Goal: Find specific page/section: Find specific page/section

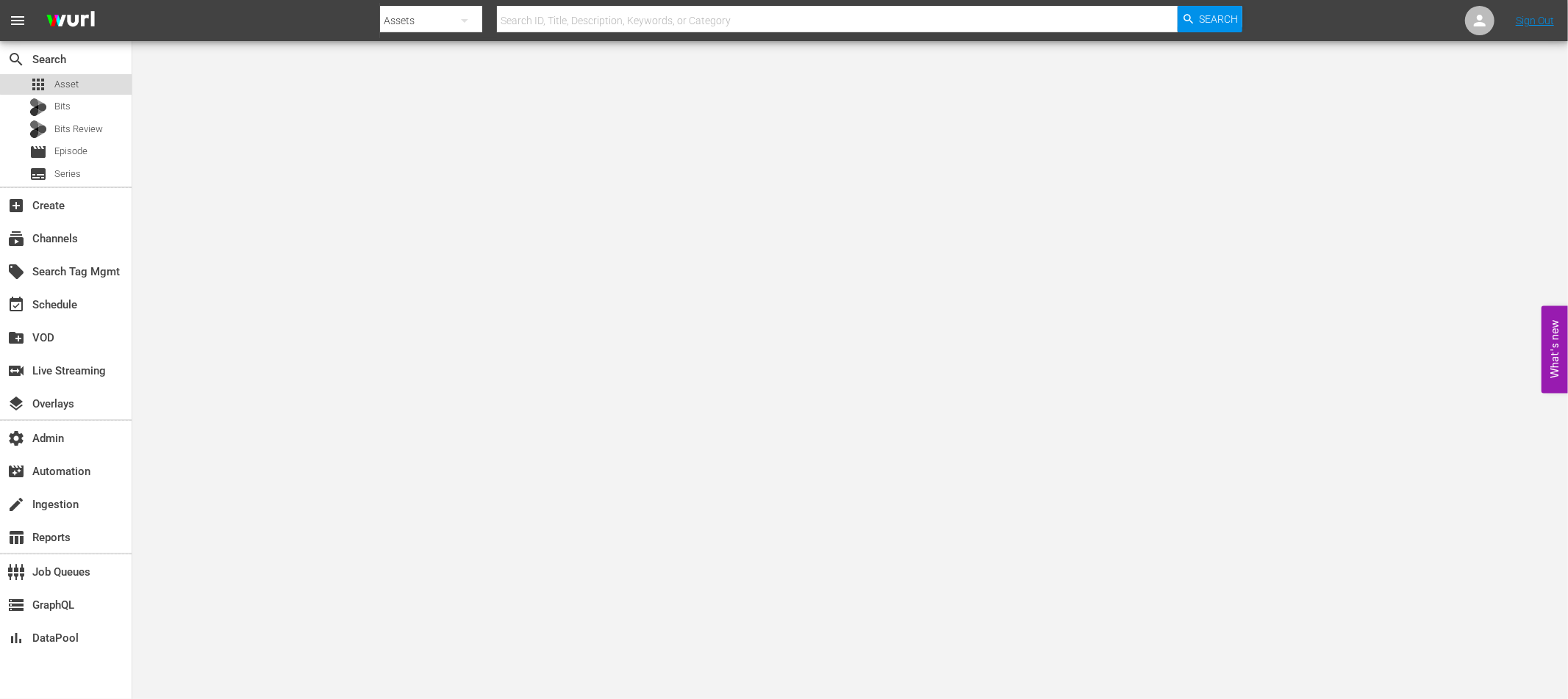
click at [85, 77] on div "apps Asset" at bounding box center [65, 84] width 132 height 21
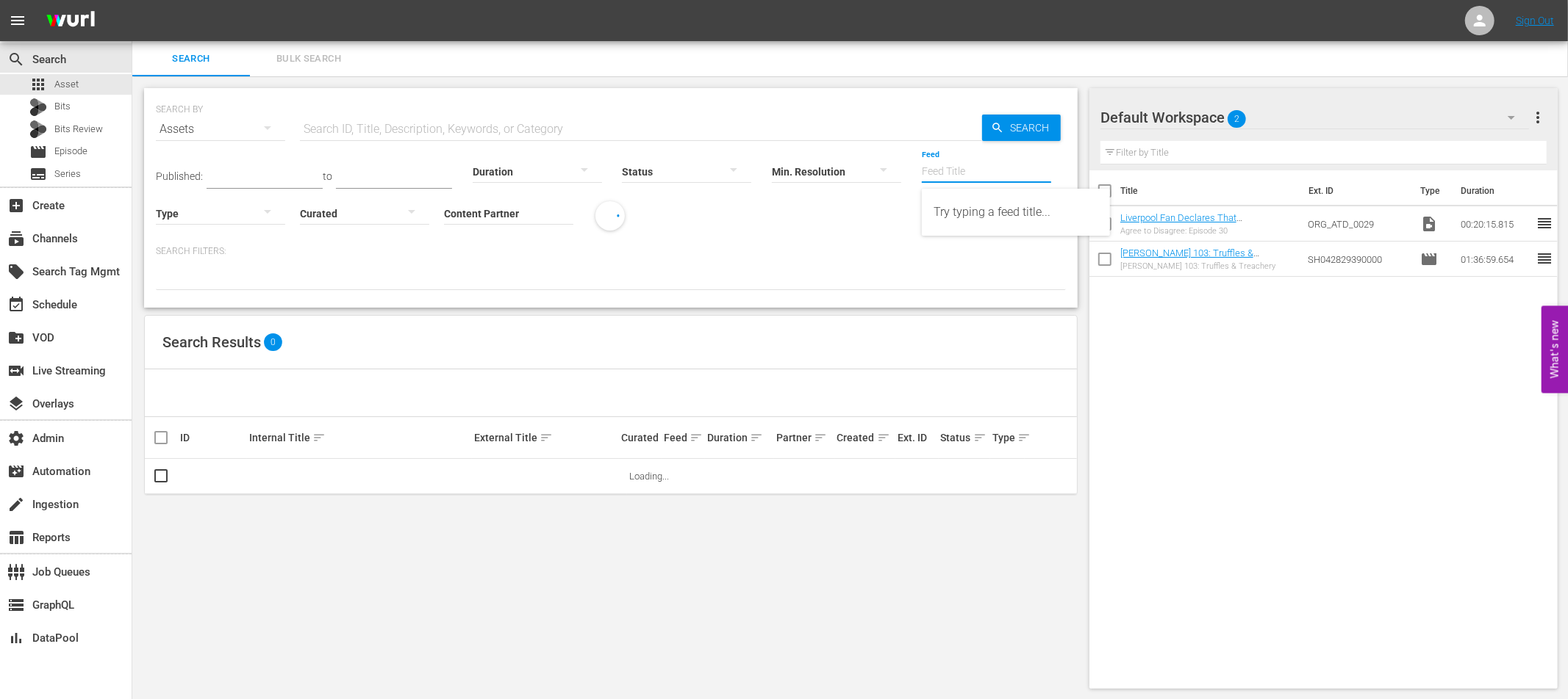
click at [951, 174] on input "Feed" at bounding box center [986, 173] width 130 height 53
paste input "DangerTV - Borderforce USA: The Bridges - Season 3"
click at [965, 218] on div "DangerTV - Borderforce USA: The Bridges - Season 3 (432664)" at bounding box center [1016, 213] width 164 height 35
type input "DangerTV - Borderforce USA: The Bridges - Season 3 (432664)"
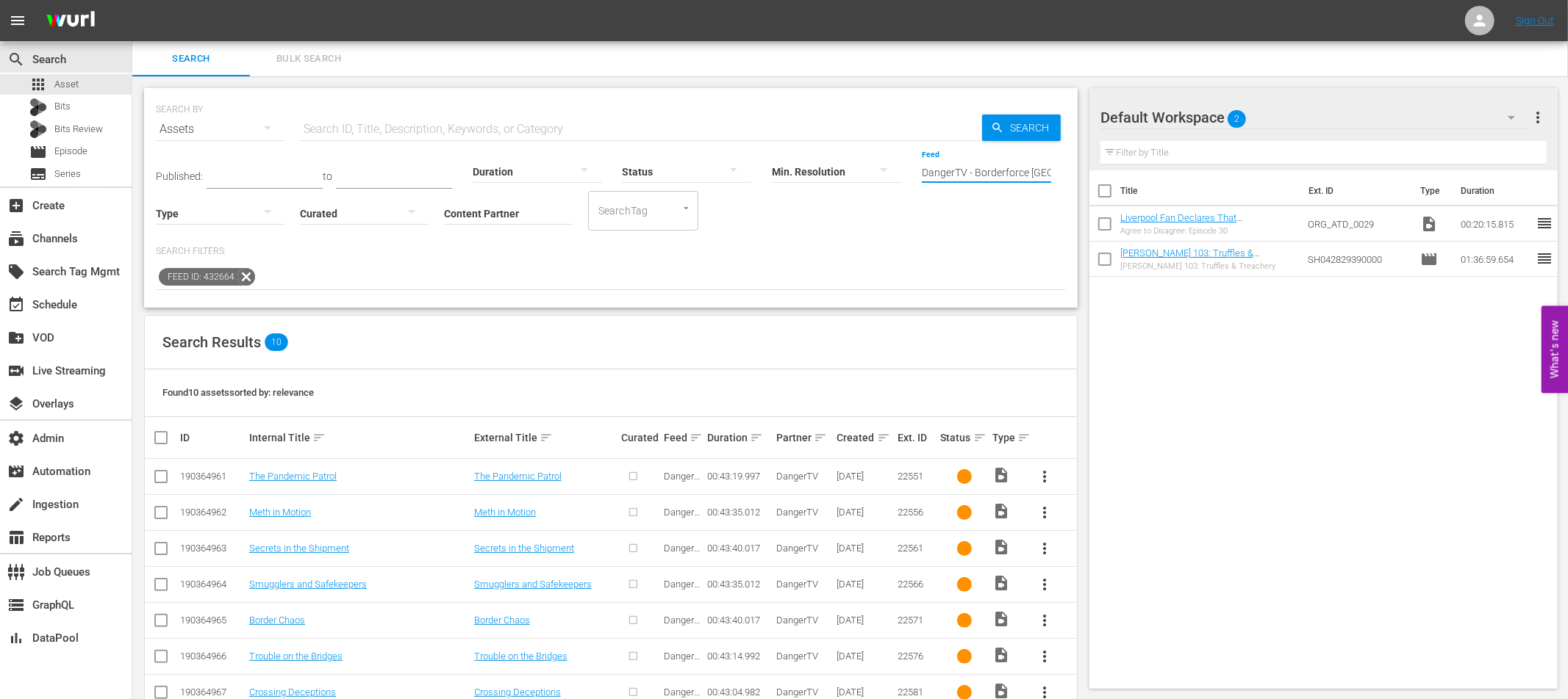
scroll to position [0, 150]
drag, startPoint x: 923, startPoint y: 171, endPoint x: 1007, endPoint y: 172, distance: 84.0
click at [1007, 172] on input "DangerTV - Borderforce USA: The Bridges - Season 3 (432664)" at bounding box center [986, 173] width 130 height 53
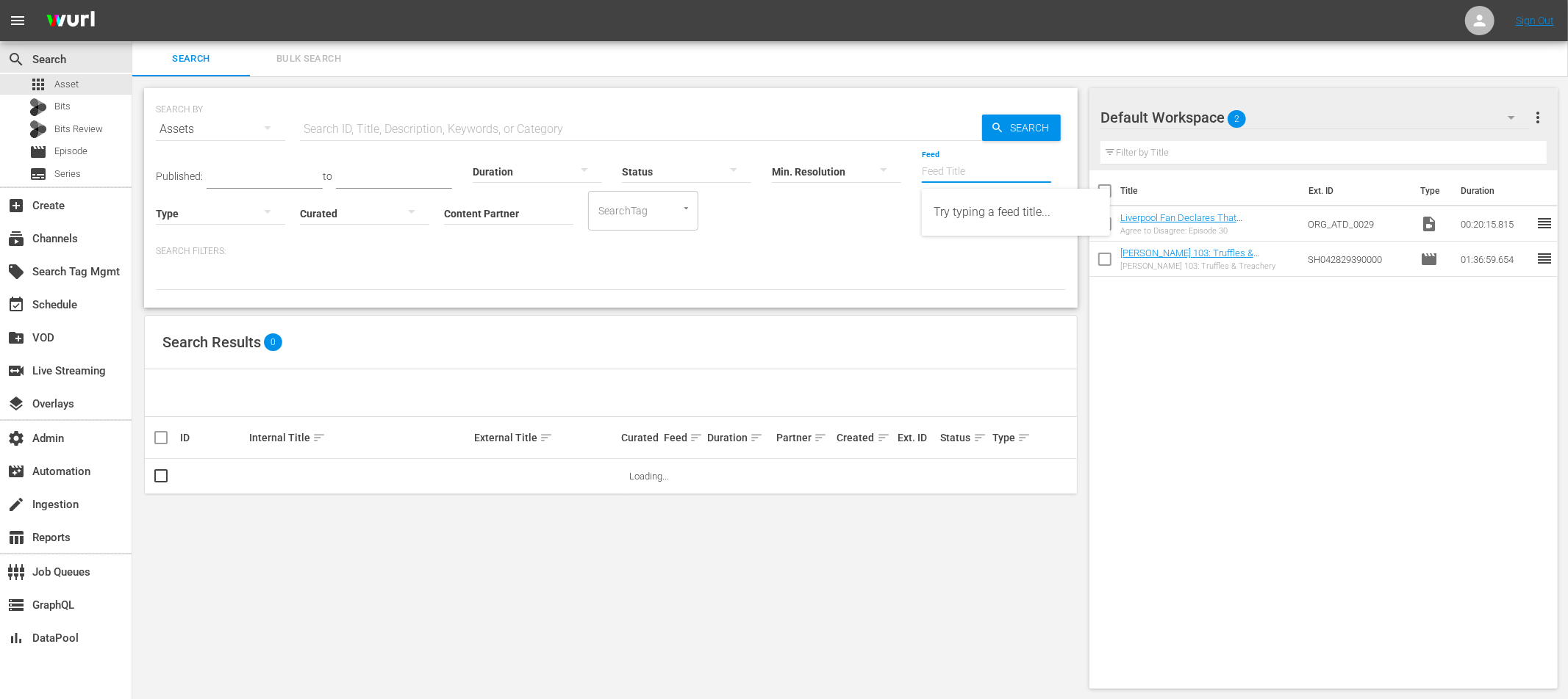
click at [934, 172] on input "Feed" at bounding box center [986, 173] width 130 height 53
paste input "DangerTV - Borderforce USA: The Bridges - Season 3"
click at [977, 204] on div "DangerTV - Borderforce USA: The Bridges - Season 3 (432664)" at bounding box center [1016, 213] width 164 height 35
type input "DangerTV - Borderforce USA: The Bridges - Season 3 (432664)"
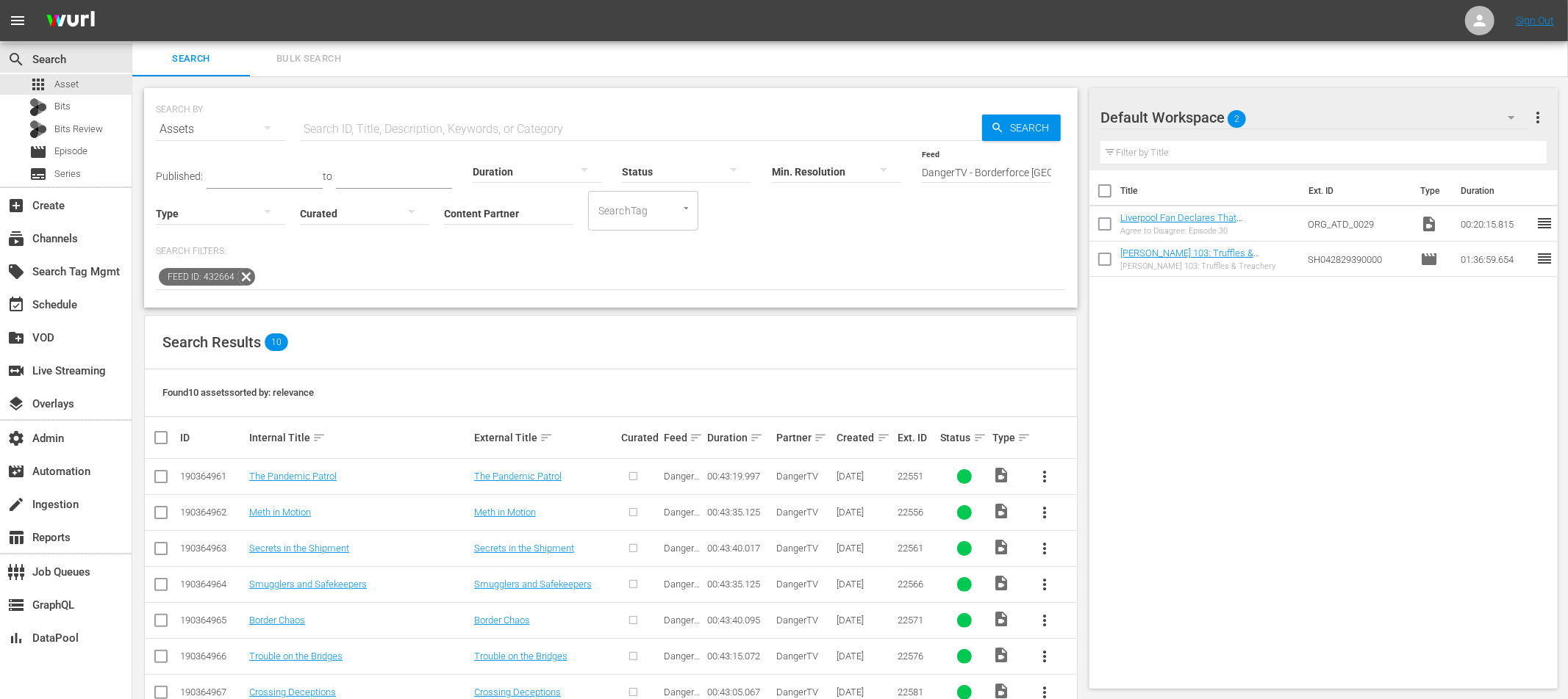
scroll to position [147, 0]
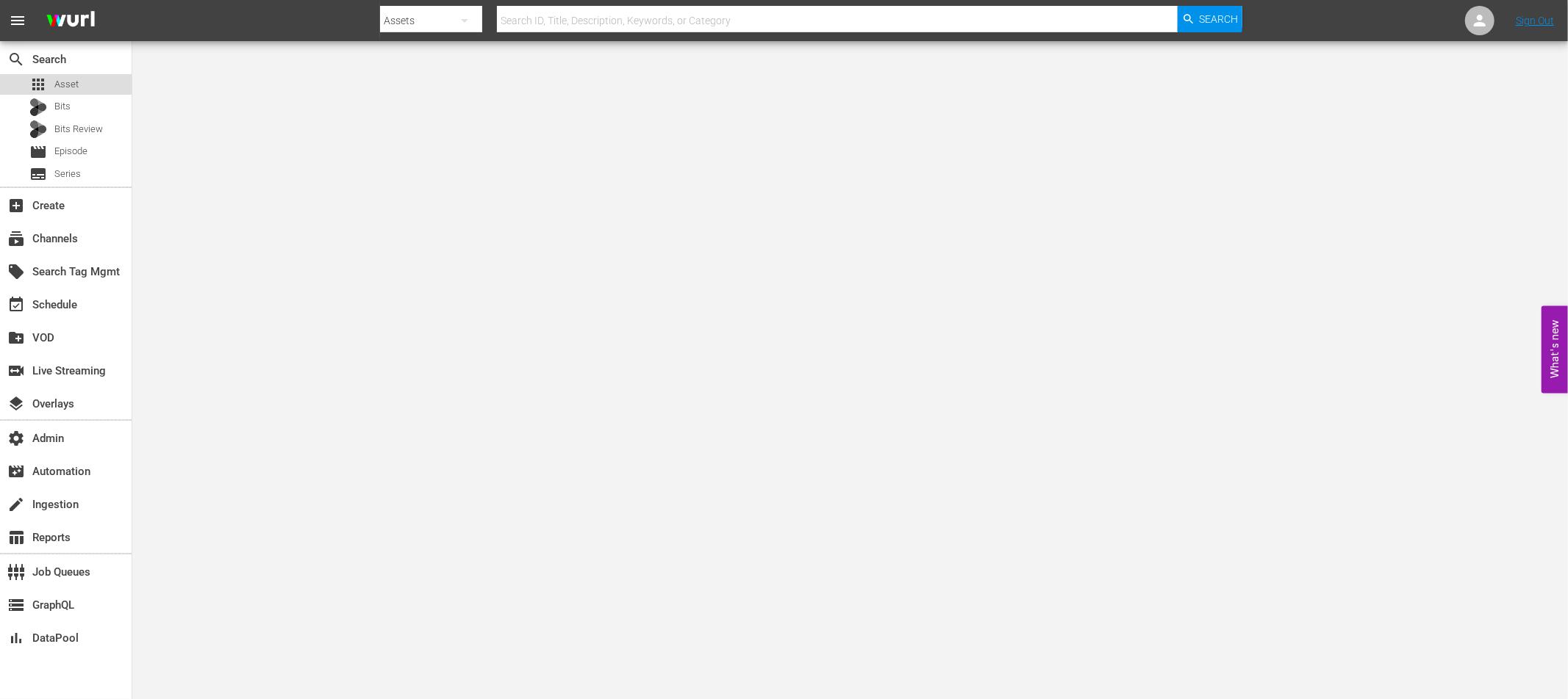
click at [64, 84] on span "Asset" at bounding box center [66, 85] width 24 height 15
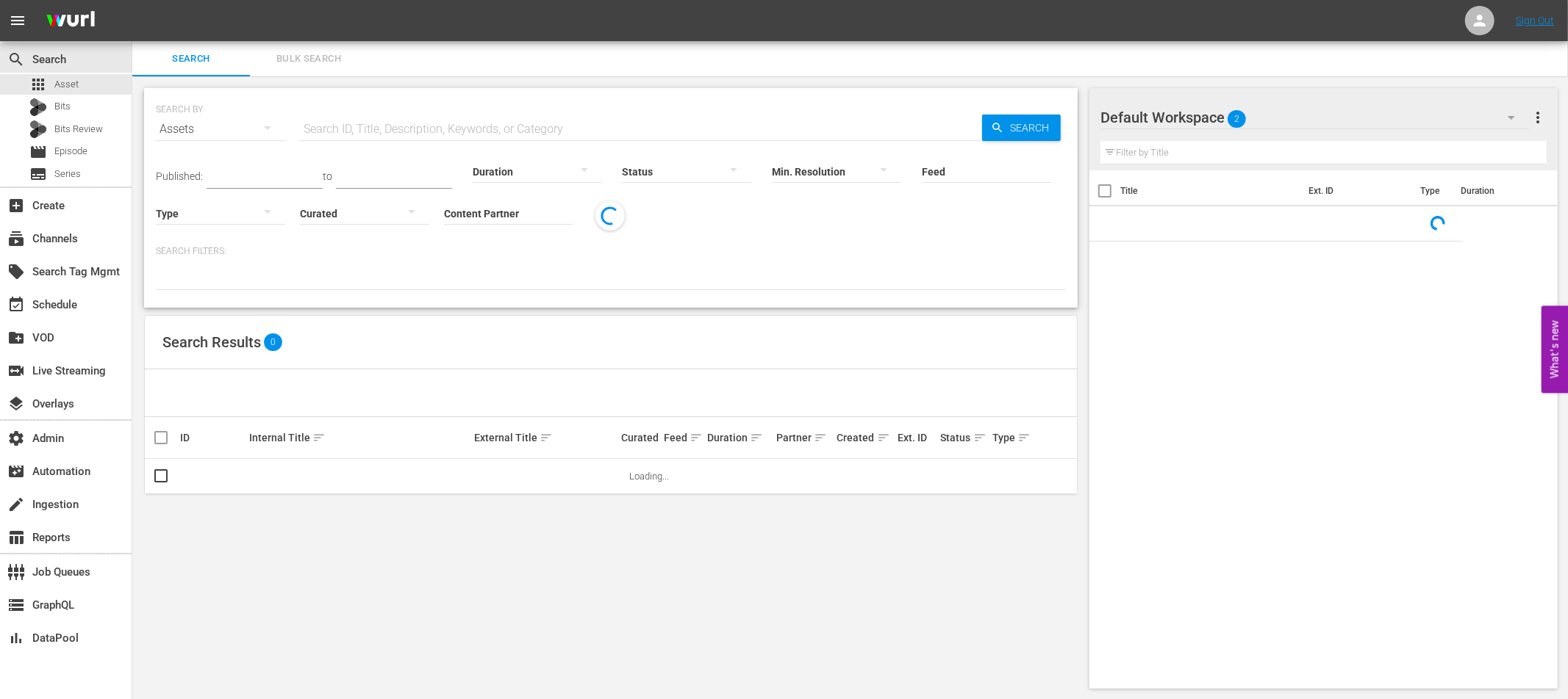
click at [365, 130] on input "text" at bounding box center [641, 130] width 682 height 35
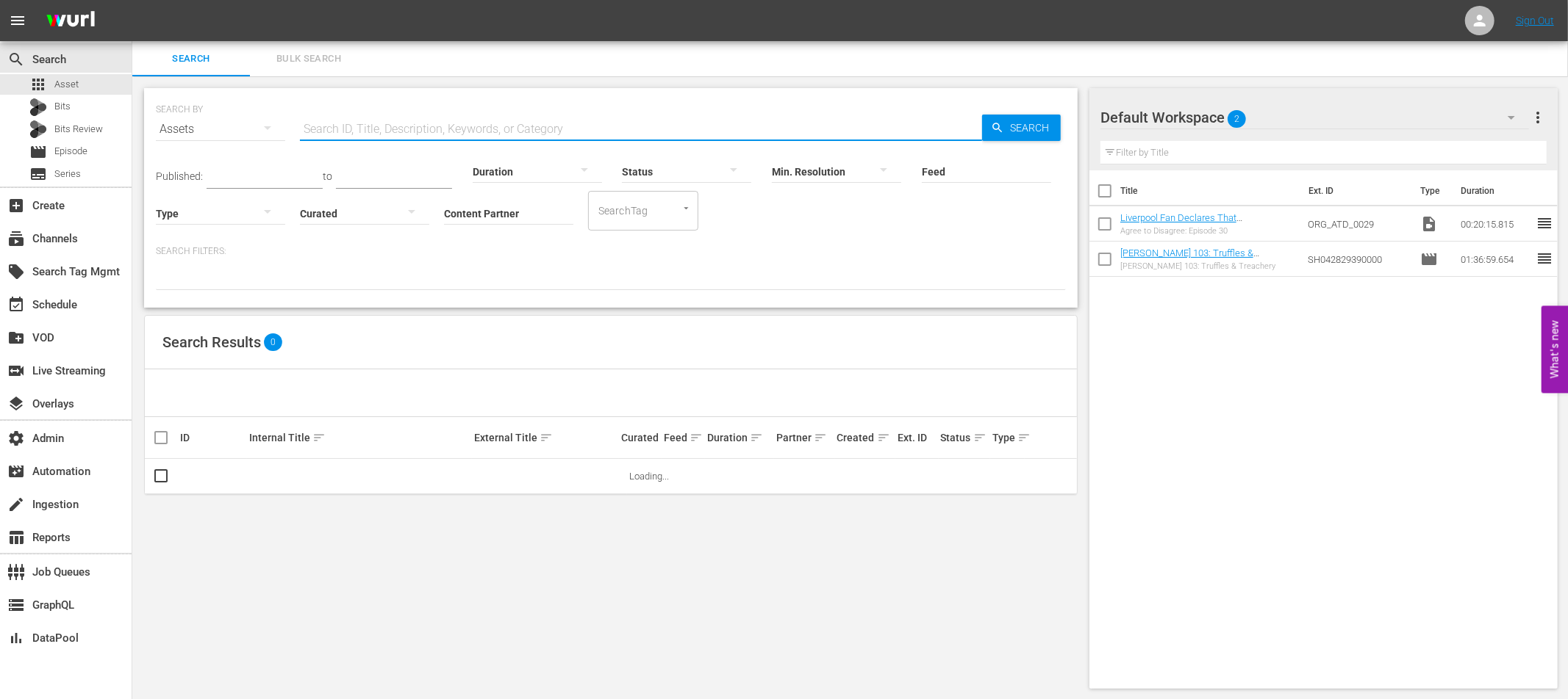
paste input "Palestinian-Canadian"
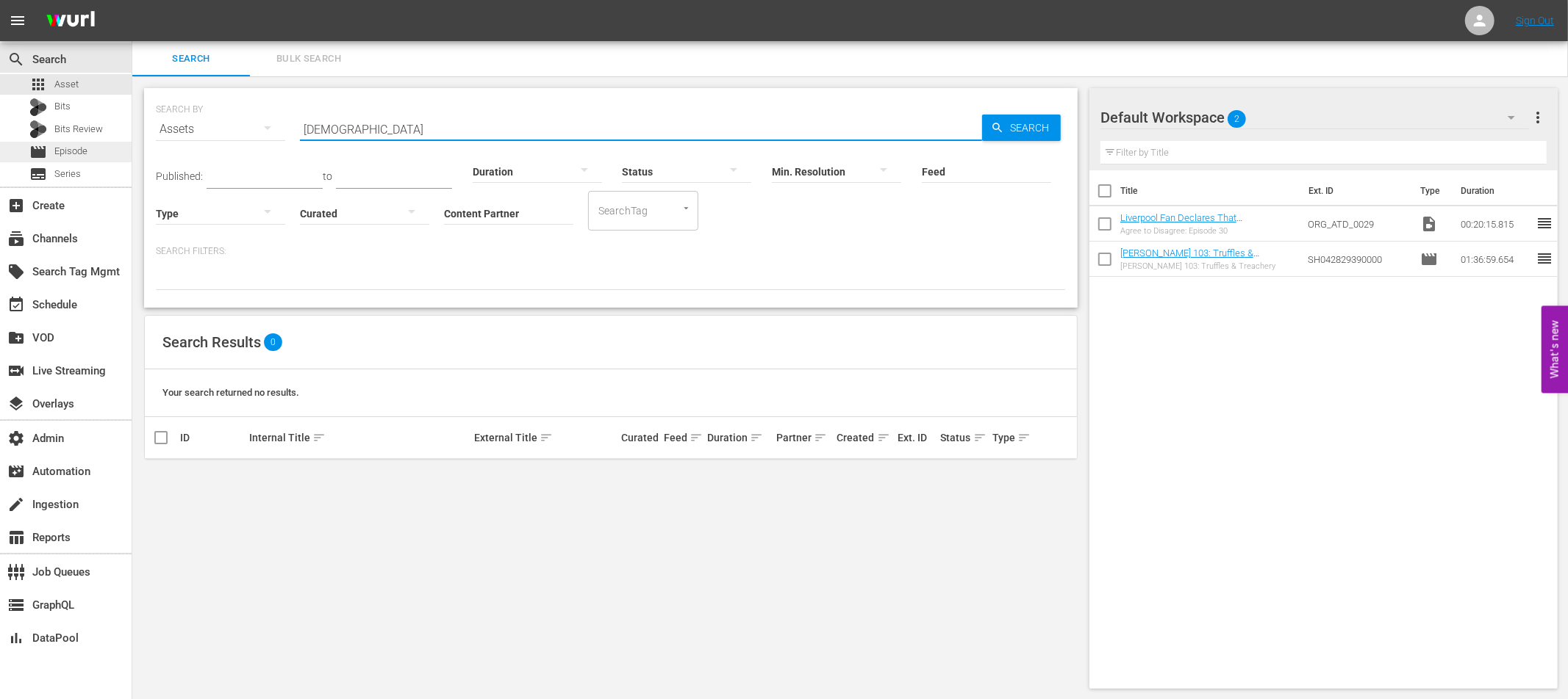
type input "Palestinian-Canadian"
click at [95, 151] on div "movie Episode" at bounding box center [65, 152] width 132 height 21
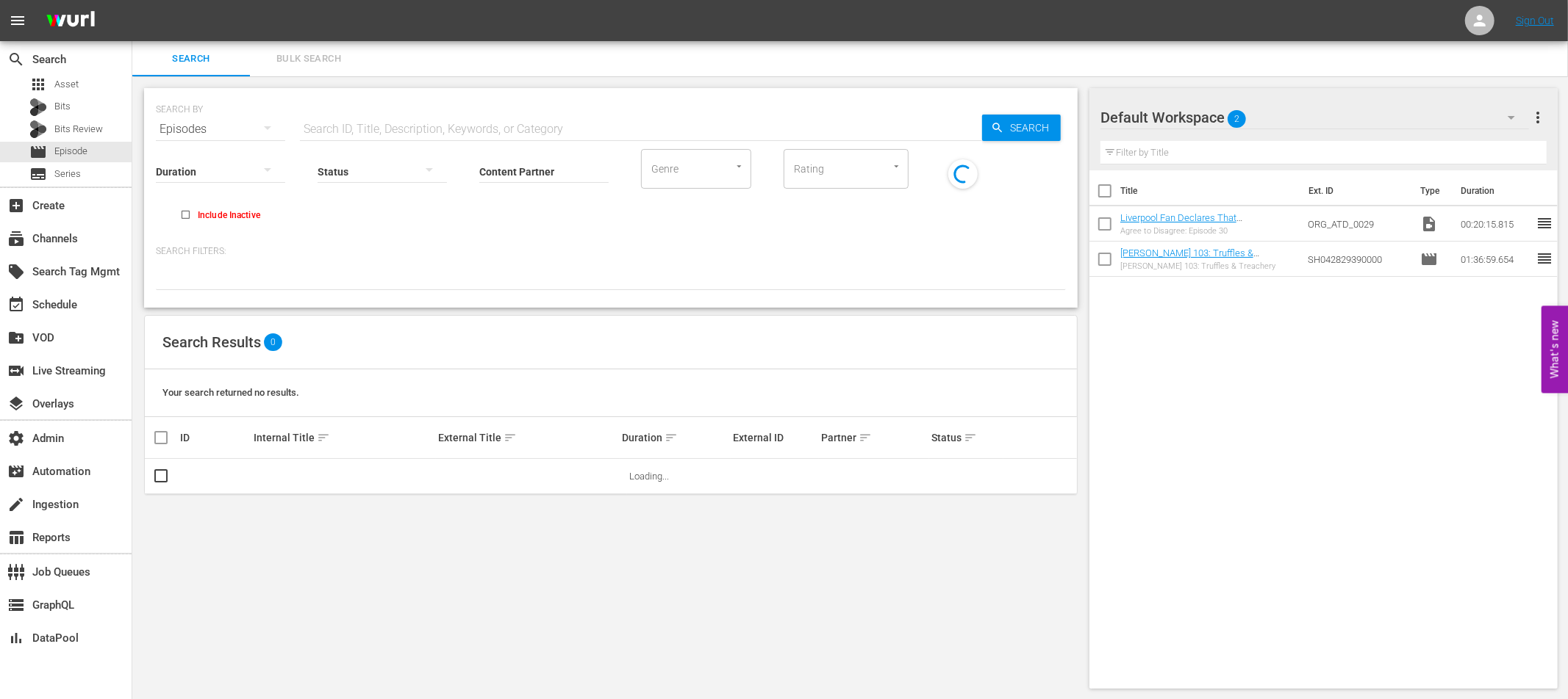
click at [405, 124] on input "text" at bounding box center [641, 130] width 682 height 35
paste input "Palestinian-Canadian"
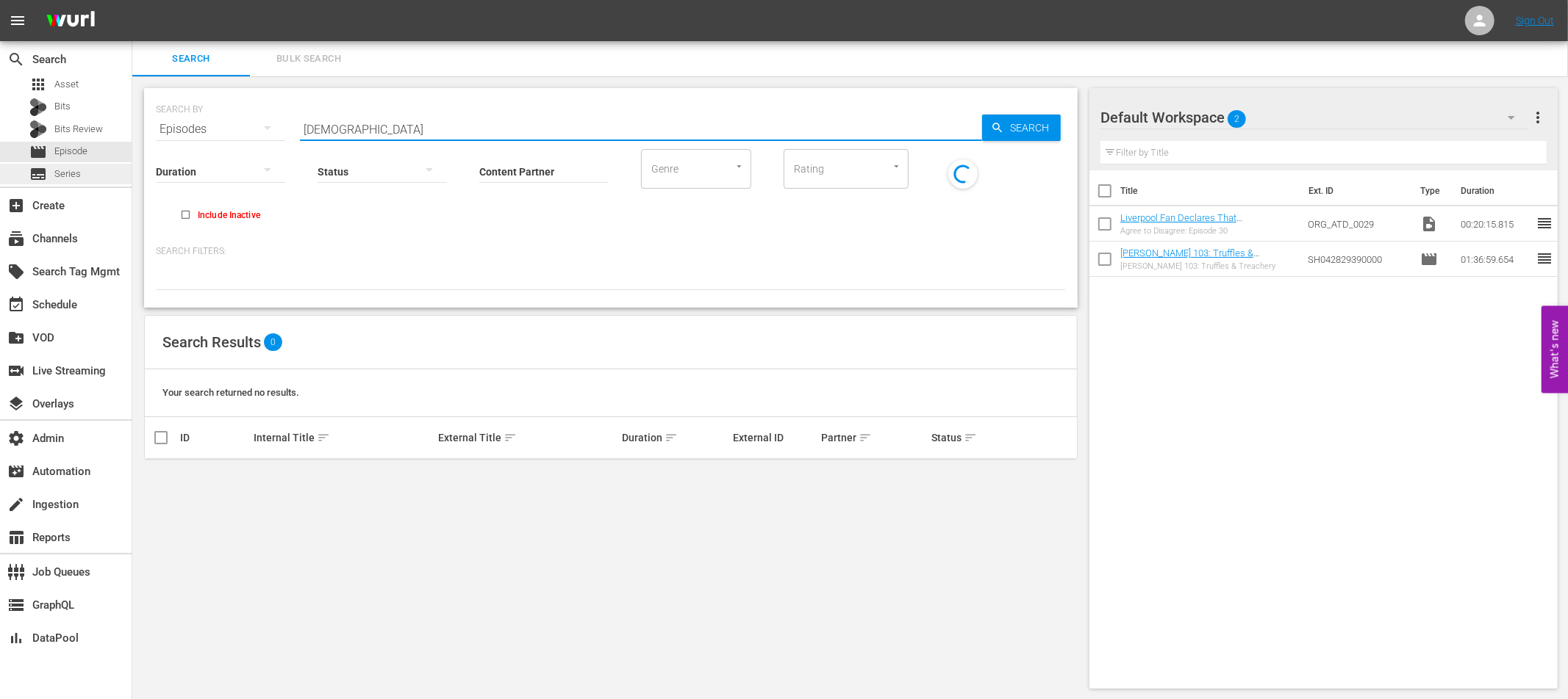
type input "Palestinian-Canadian"
click at [67, 174] on span "Series" at bounding box center [67, 175] width 26 height 15
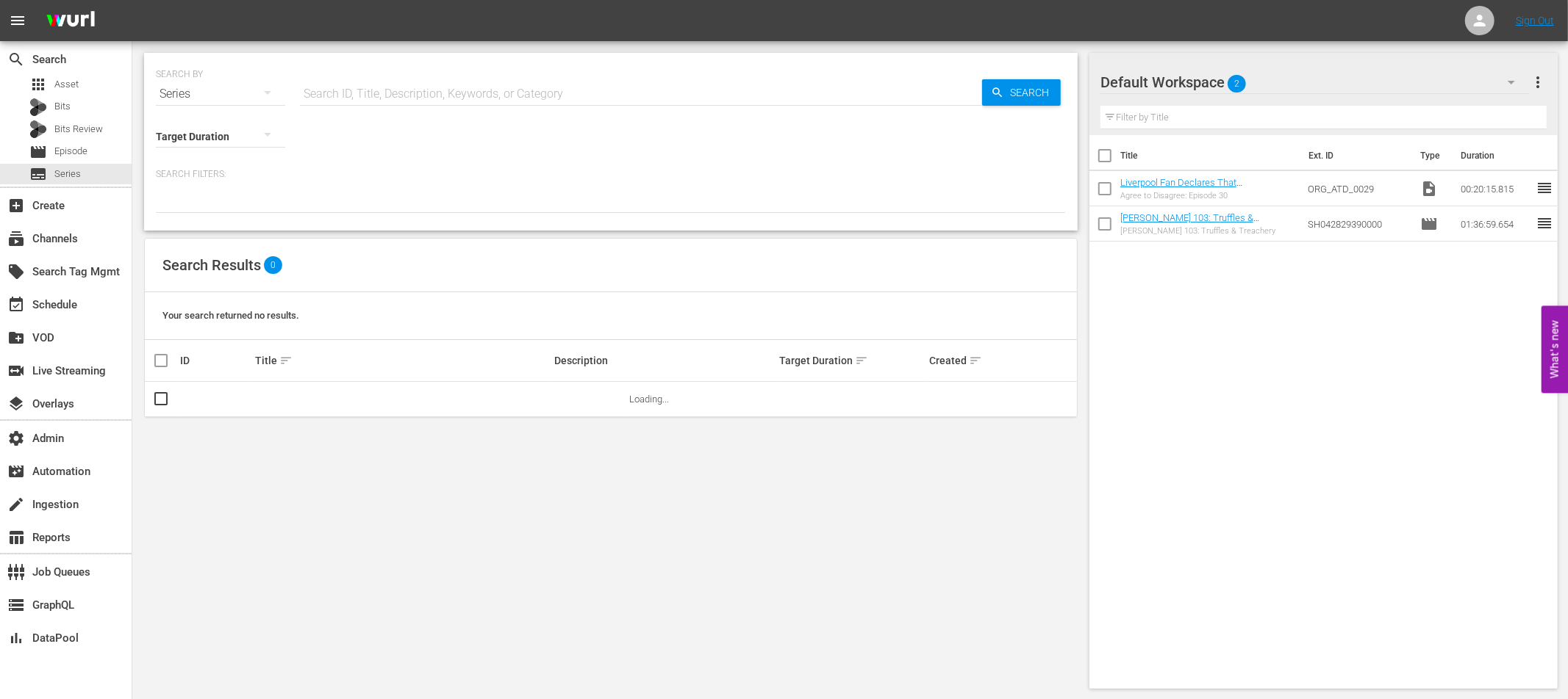
click at [369, 89] on input "text" at bounding box center [641, 94] width 682 height 35
paste input "Palestinian-Canadian"
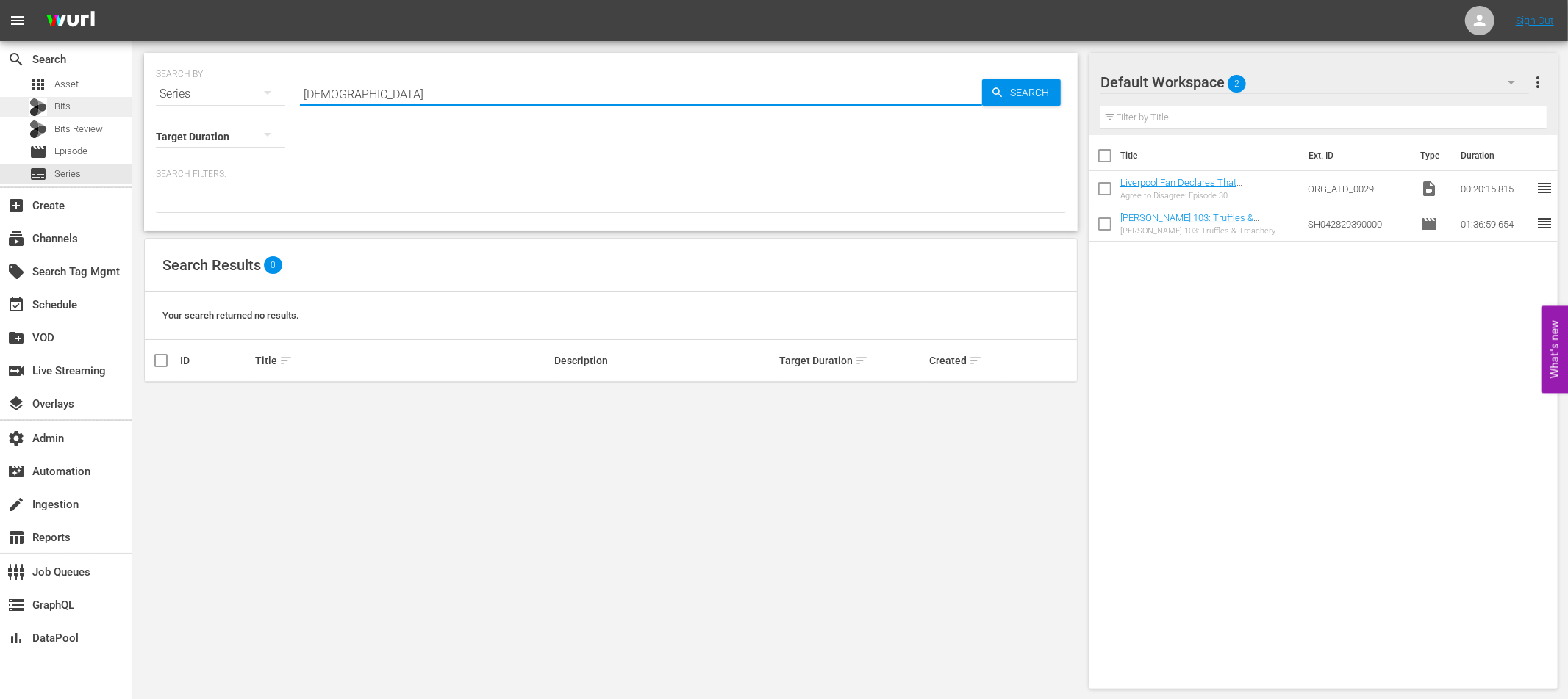
type input "Palestinian-Canadian"
click at [61, 107] on span "Bits" at bounding box center [62, 106] width 16 height 15
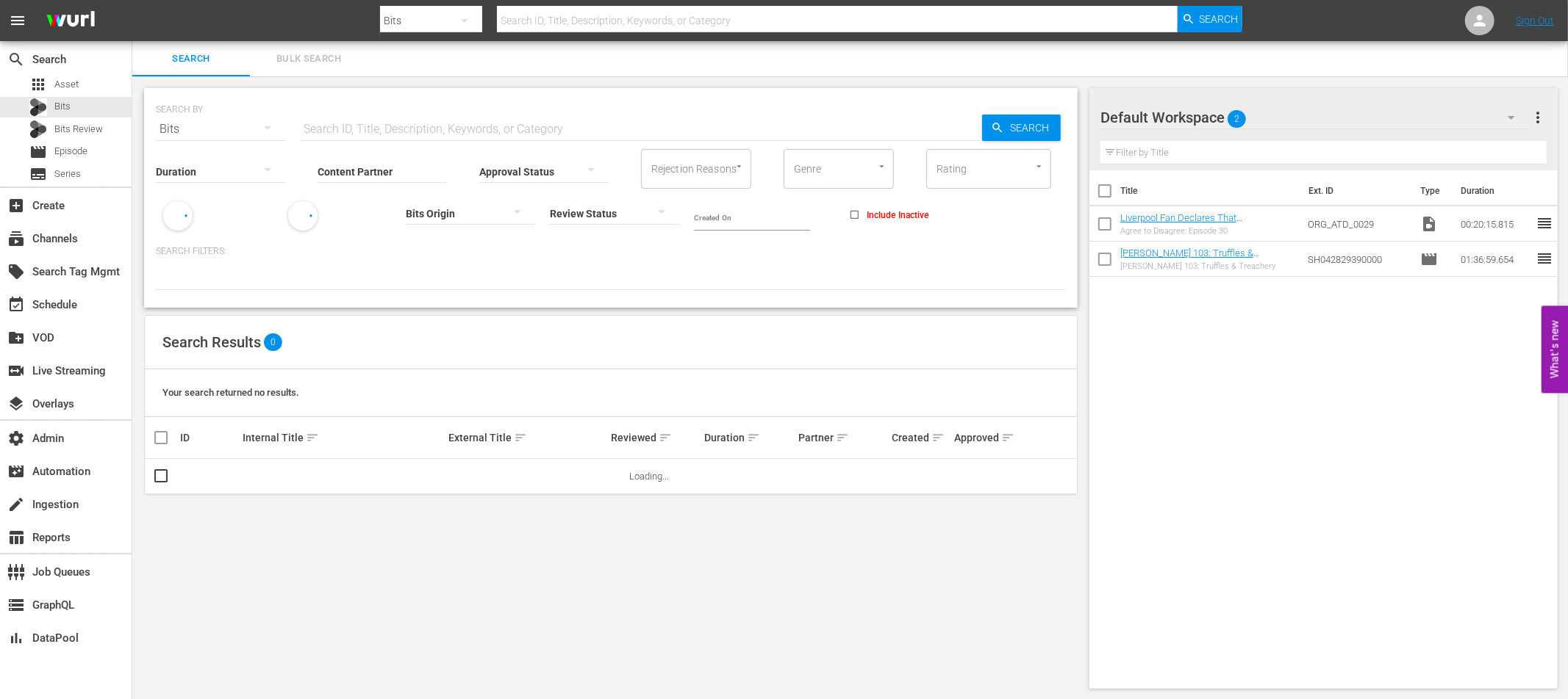
click at [374, 132] on input "text" at bounding box center [641, 130] width 682 height 35
paste input "Palestinian-Canadian"
type input "Palestinian-Canadian"
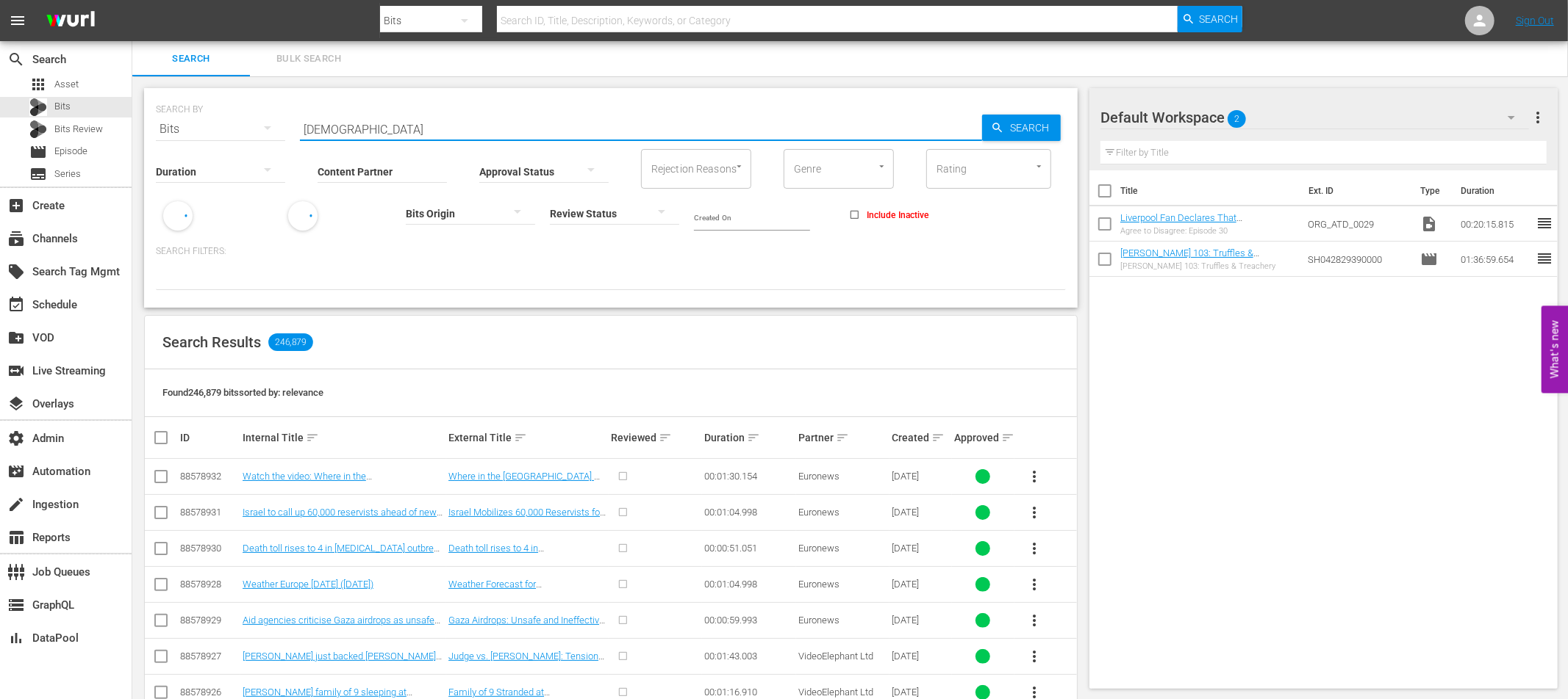
type input "Palestinian-Canadian"
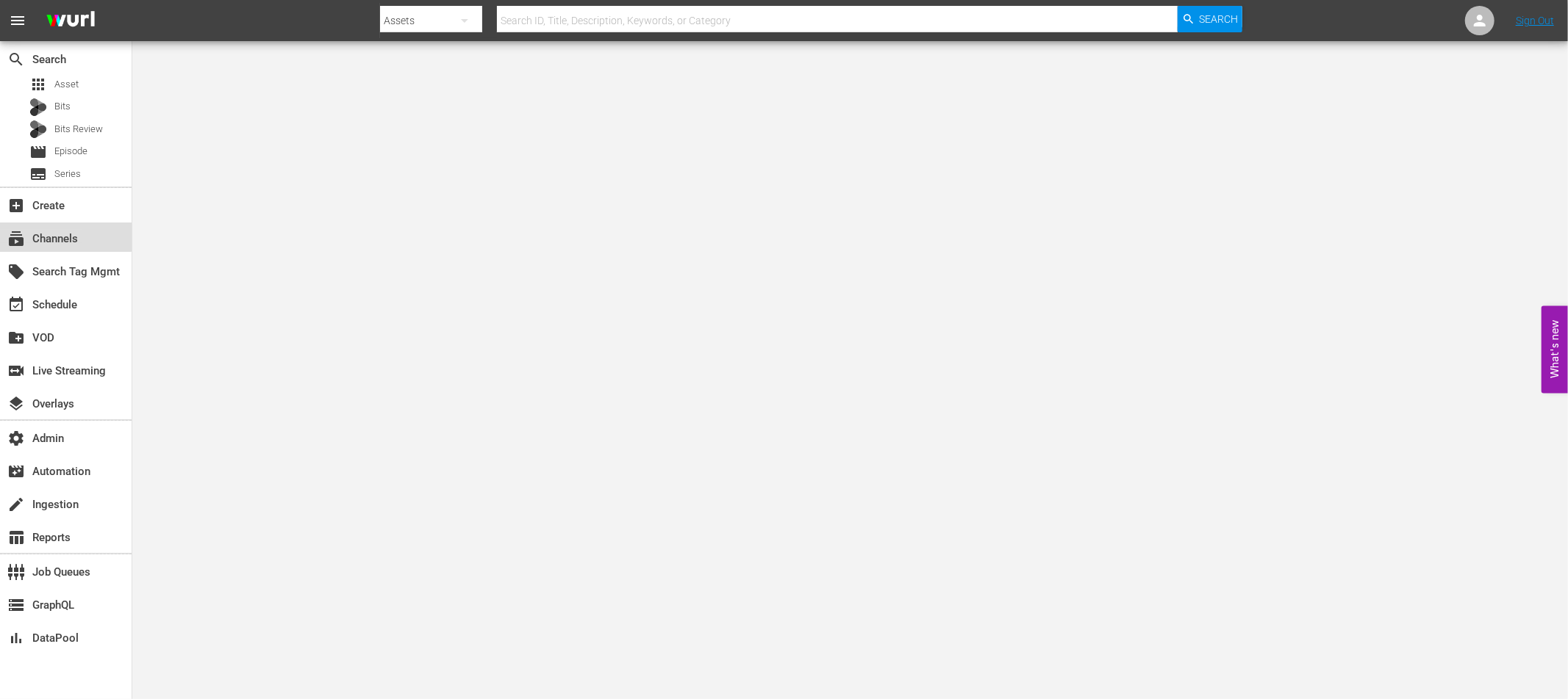
click at [58, 233] on div "subscriptions Channels" at bounding box center [41, 236] width 82 height 13
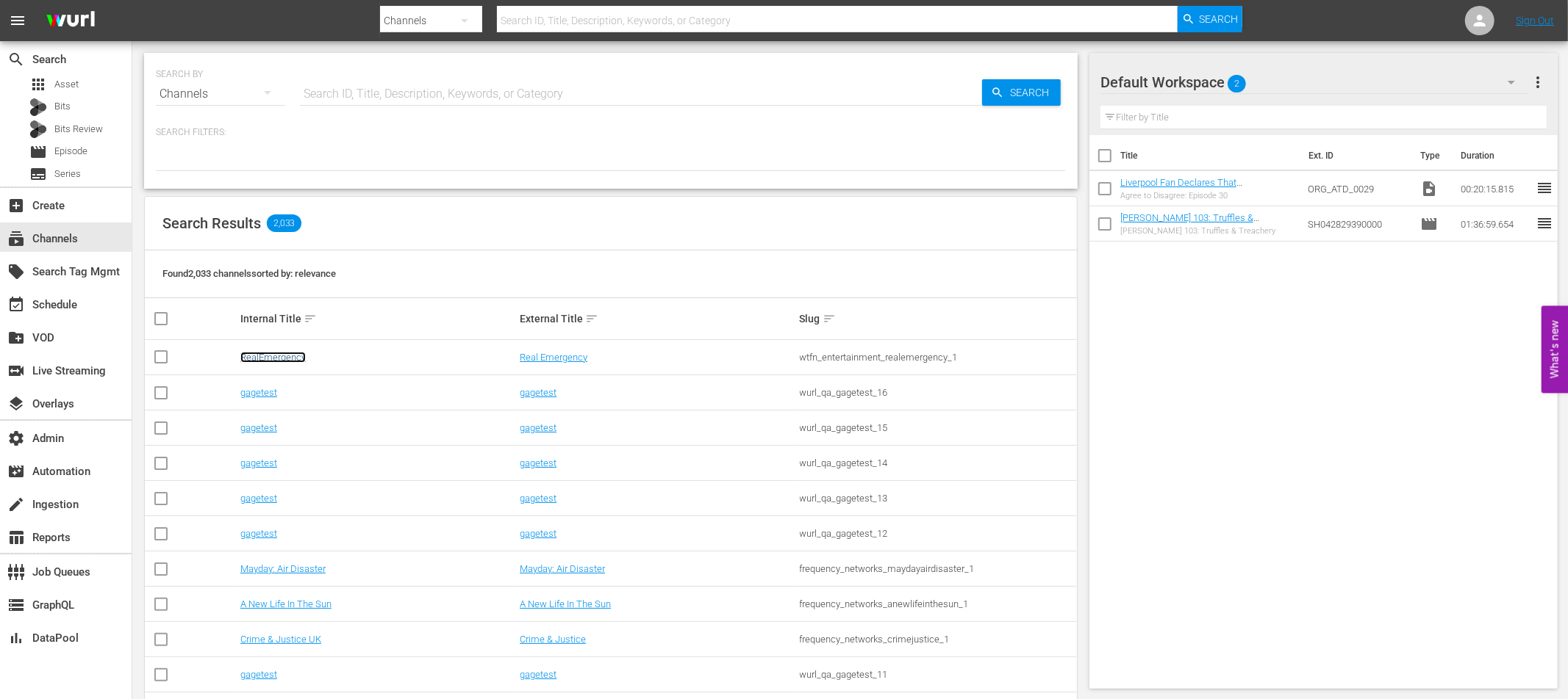
click at [275, 353] on link "RealEmergency" at bounding box center [273, 357] width 65 height 11
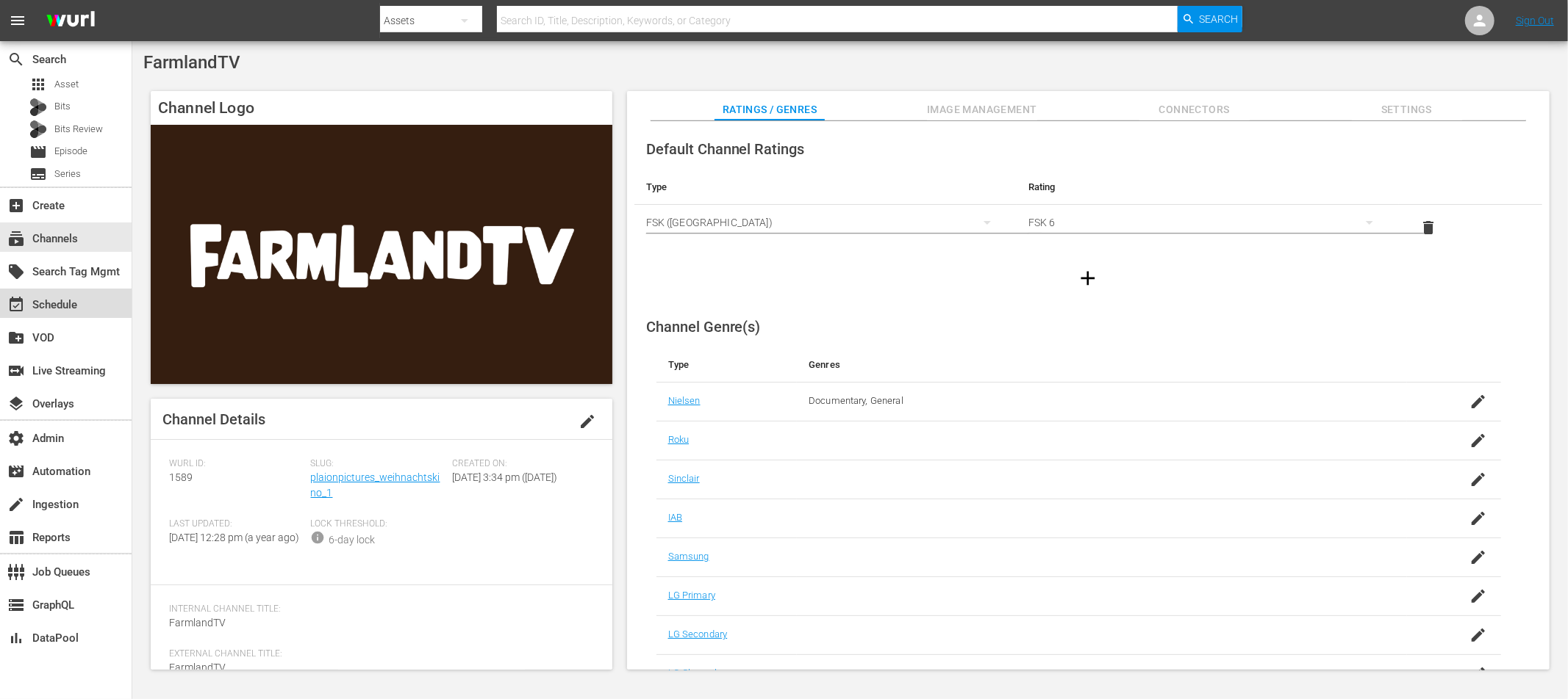
click at [86, 307] on div "event_available Schedule" at bounding box center [65, 302] width 132 height 29
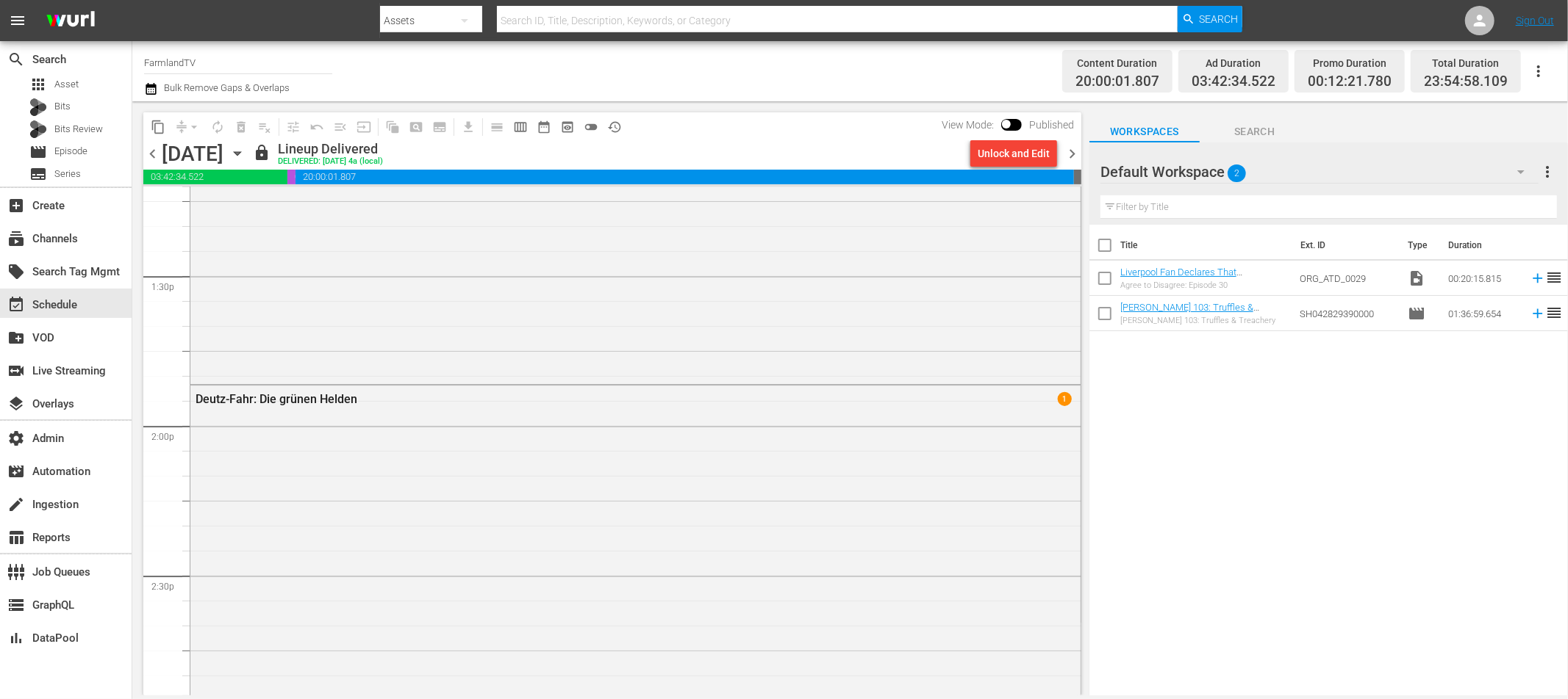
scroll to position [3971, 0]
click at [413, 481] on div "Deutz-Fahr: Die grünen Helden 1" at bounding box center [635, 566] width 890 height 388
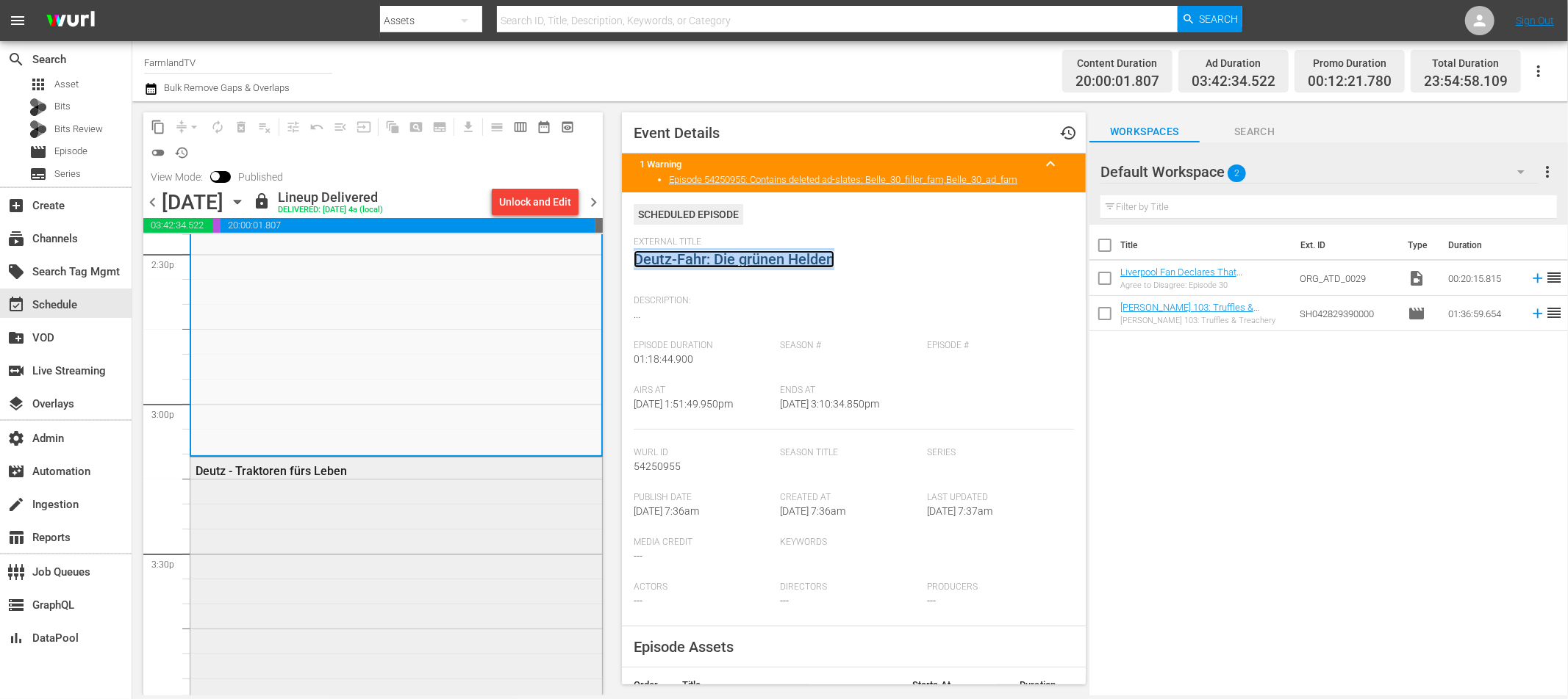
scroll to position [4342, 0]
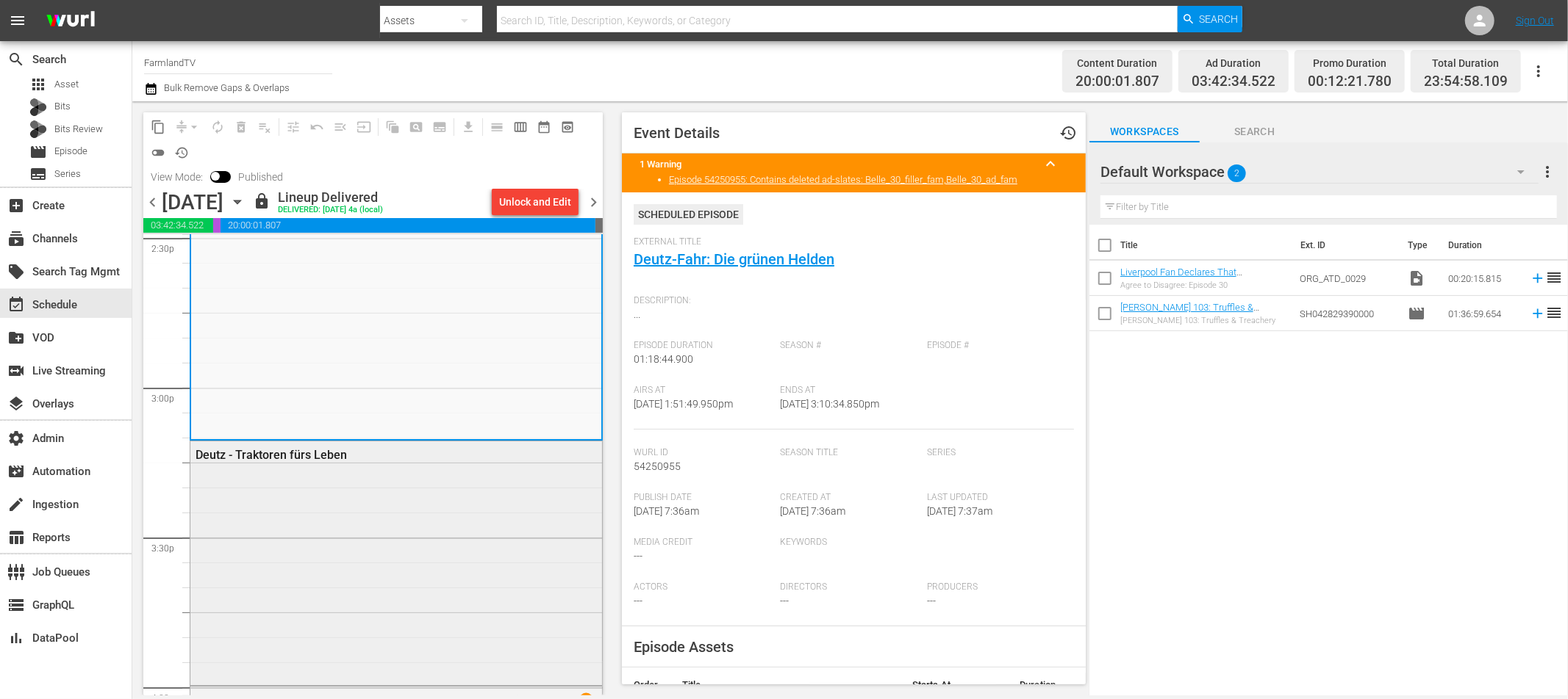
click at [349, 561] on div "Deutz - Traktoren fürs Leben" at bounding box center [396, 562] width 412 height 241
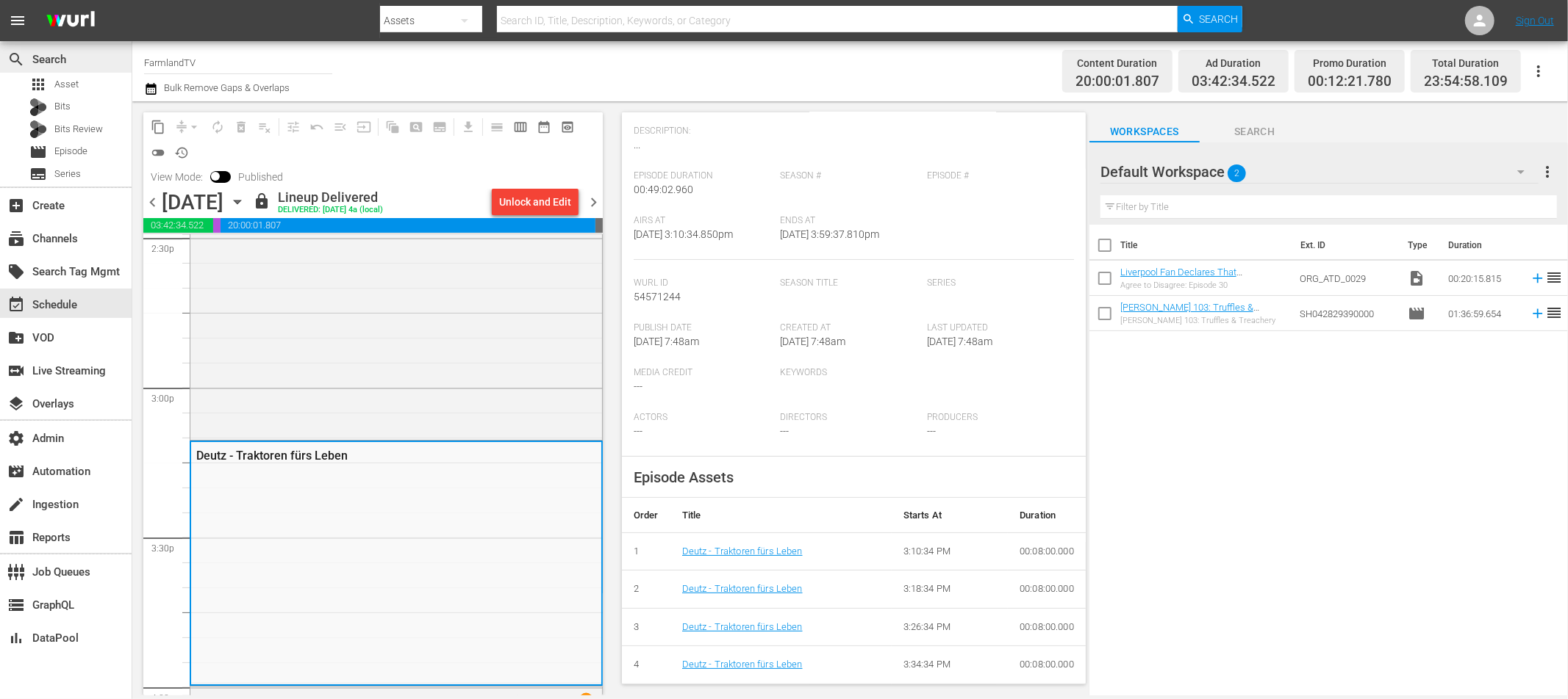
scroll to position [207, 0]
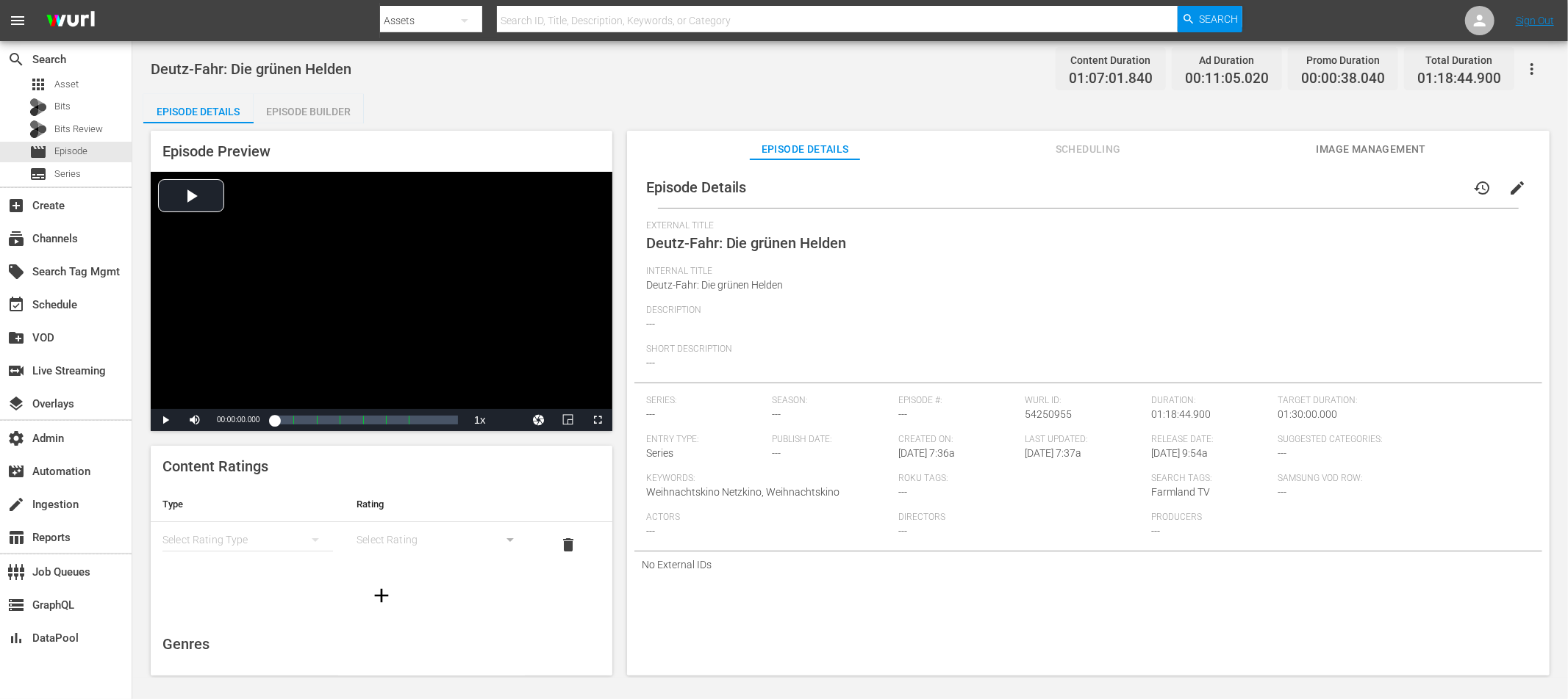
click at [309, 112] on div "Episode Builder" at bounding box center [309, 112] width 110 height 35
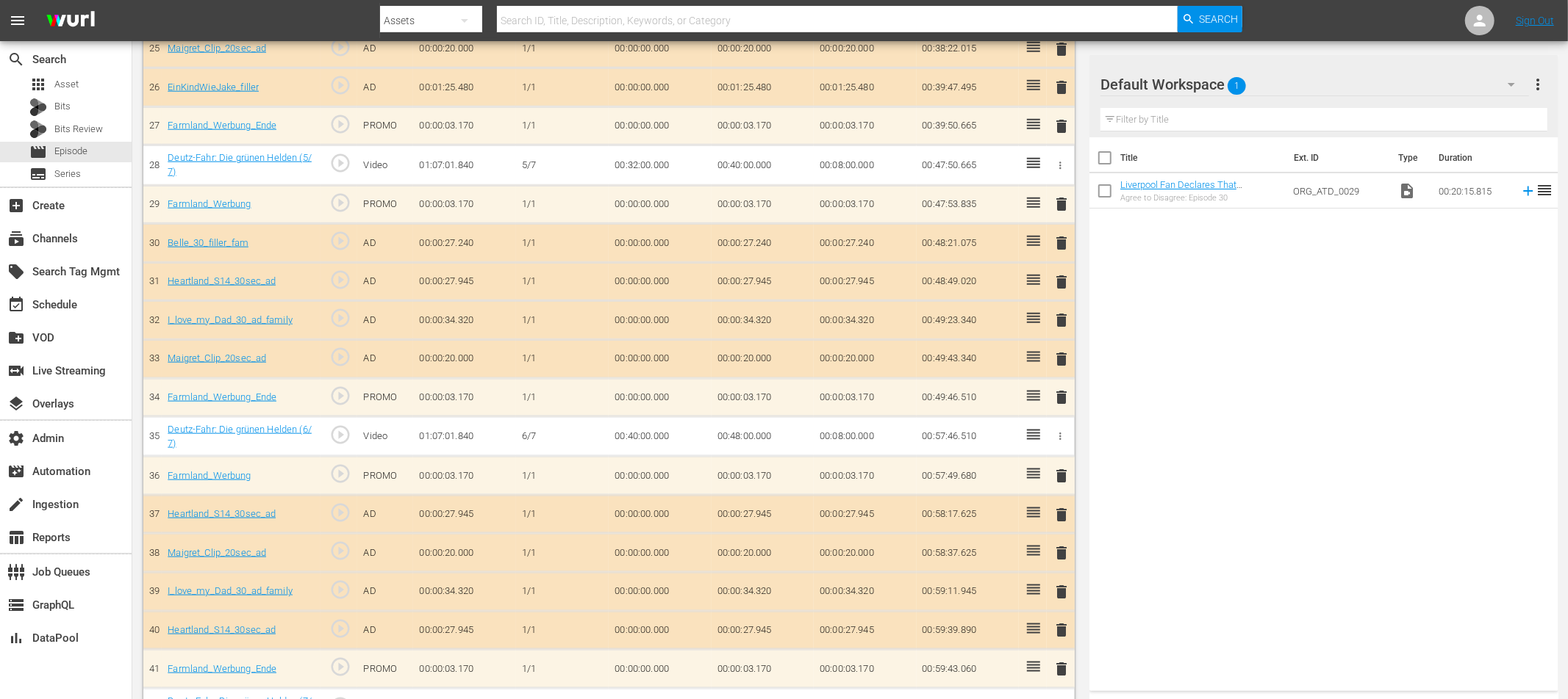
scroll to position [1445, 0]
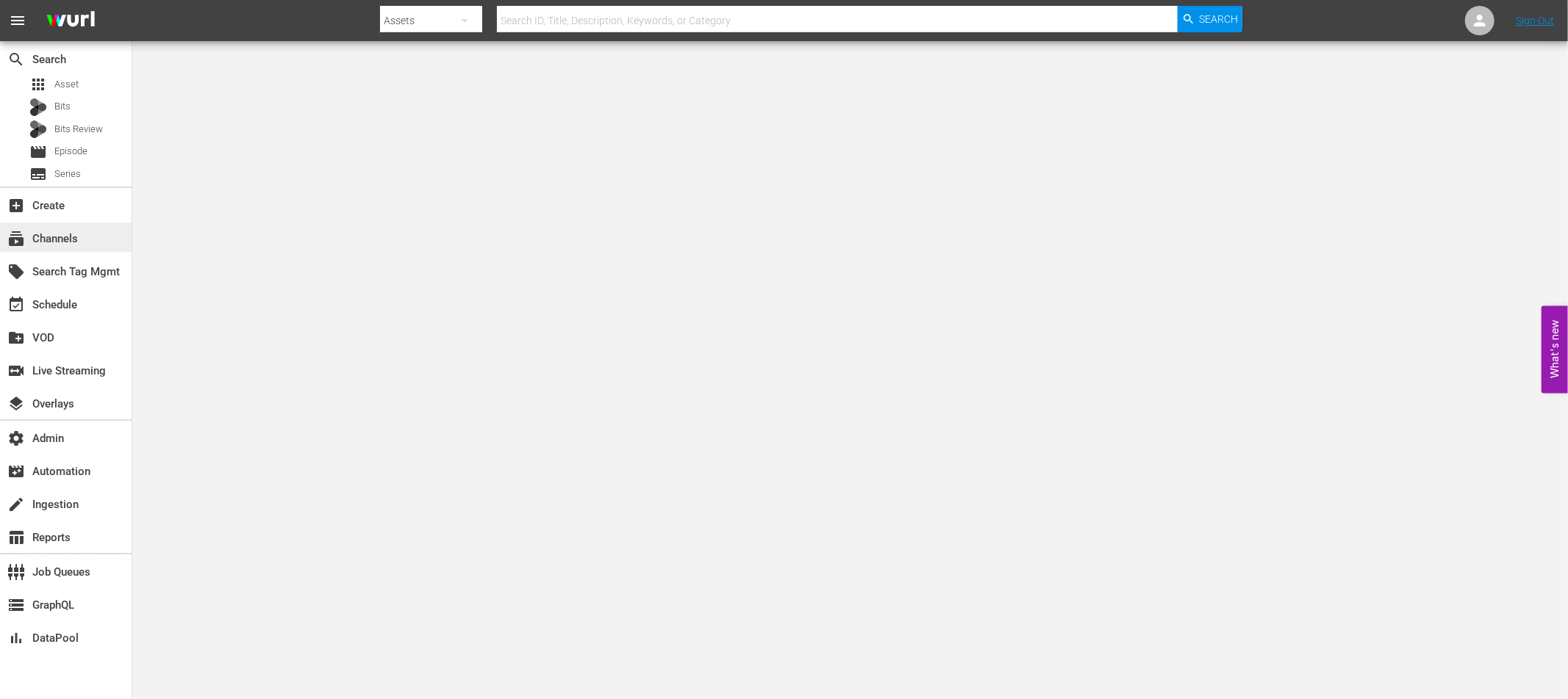
click at [64, 237] on div "subscriptions Channels" at bounding box center [41, 236] width 82 height 13
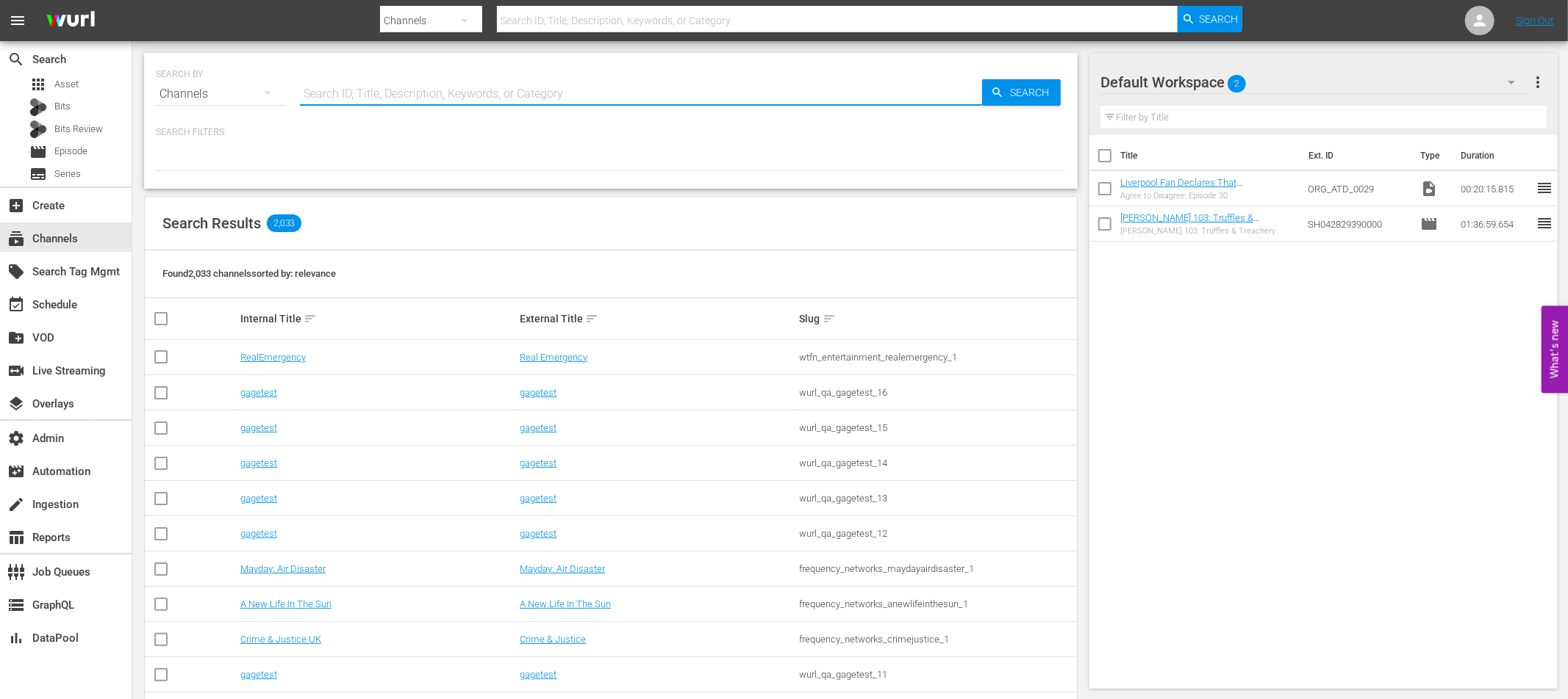
click at [401, 96] on input "text" at bounding box center [641, 94] width 682 height 35
type input "fifa"
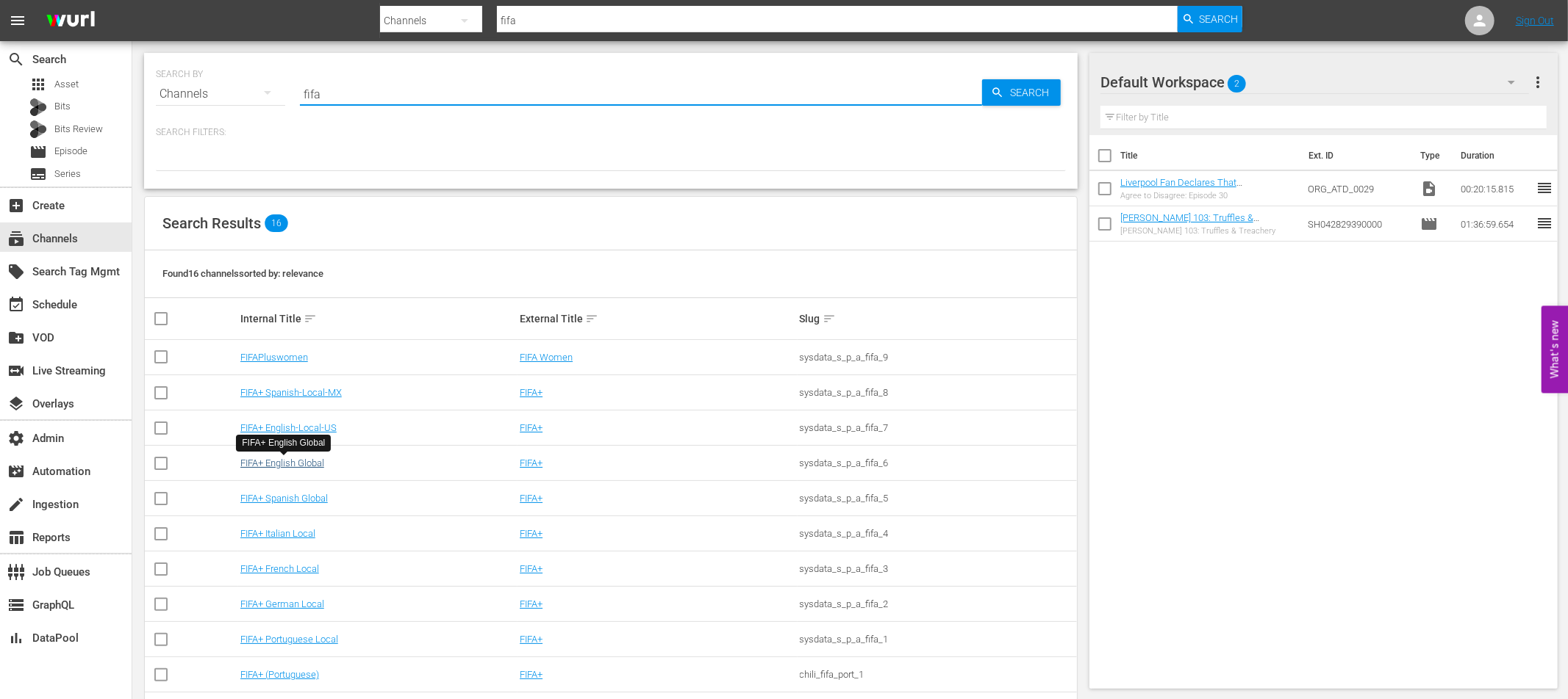
type input "fifa"
click at [313, 465] on link "FIFA+ English Global" at bounding box center [282, 463] width 84 height 11
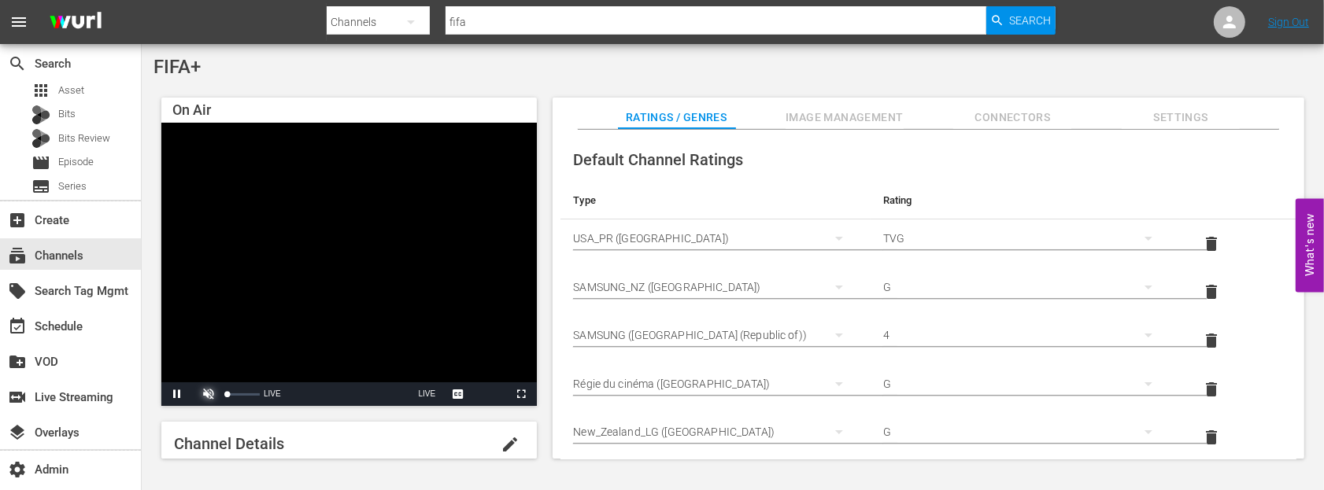
click at [209, 394] on span "Video Player" at bounding box center [209, 394] width 0 height 0
click at [251, 393] on div "80%" at bounding box center [243, 395] width 39 height 24
click at [238, 394] on div "Volume Level" at bounding box center [239, 395] width 25 height 2
click at [76, 330] on div "event_available Schedule" at bounding box center [44, 324] width 88 height 14
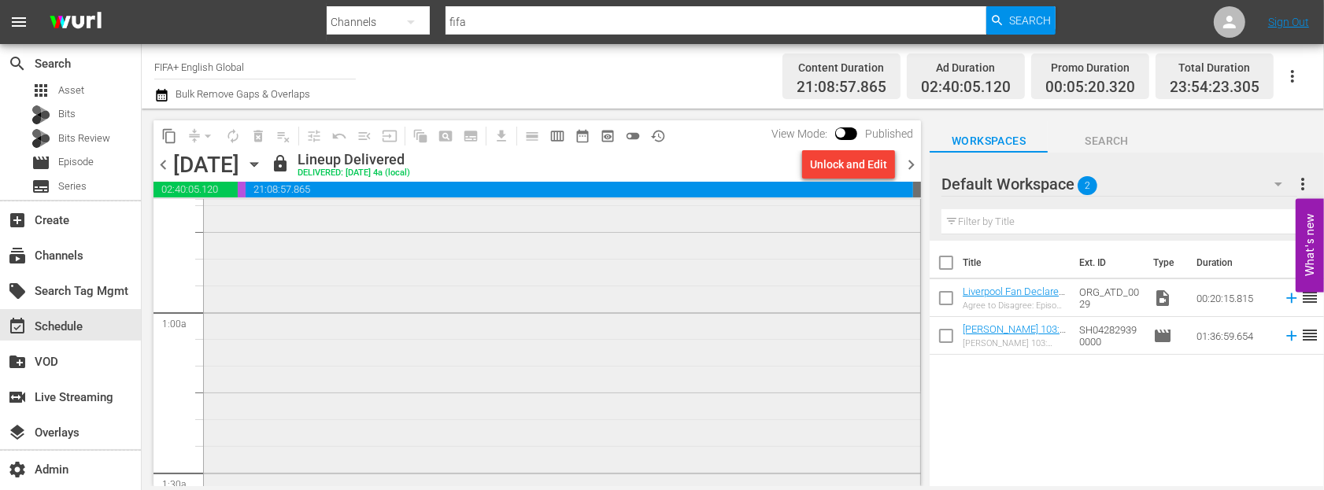
scroll to position [210, 0]
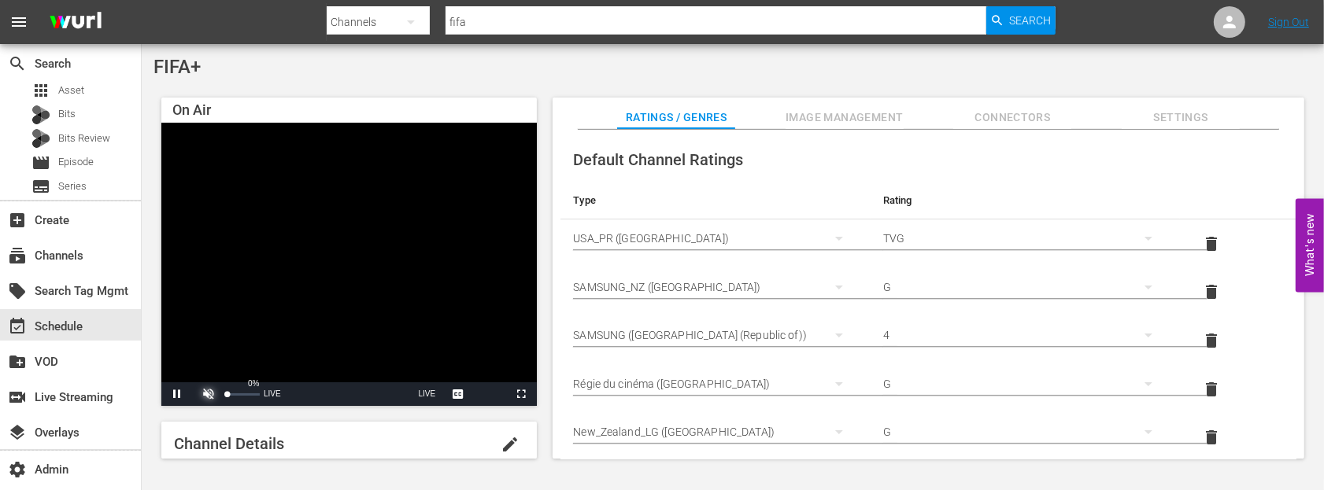
drag, startPoint x: 210, startPoint y: 392, endPoint x: 209, endPoint y: 400, distance: 7.9
click at [209, 394] on span "Video Player" at bounding box center [209, 394] width 0 height 0
click at [239, 394] on div "Volume Level" at bounding box center [243, 395] width 32 height 2
click at [399, 79] on div "FIFA+ On Air Video Player is loading. Pause Mute 100% Current Time 2:39 / Durat…" at bounding box center [733, 262] width 1182 height 436
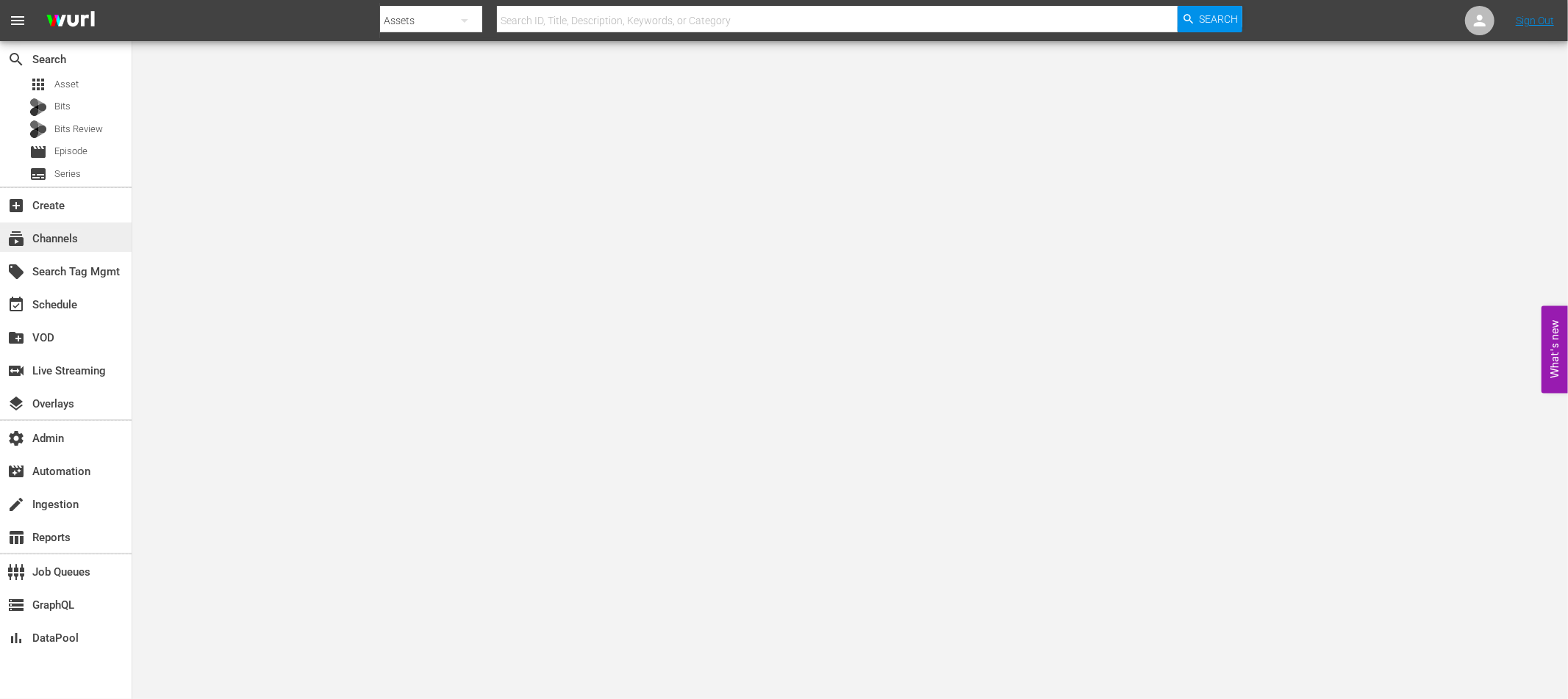
click at [64, 243] on div "subscriptions Channels" at bounding box center [41, 236] width 82 height 13
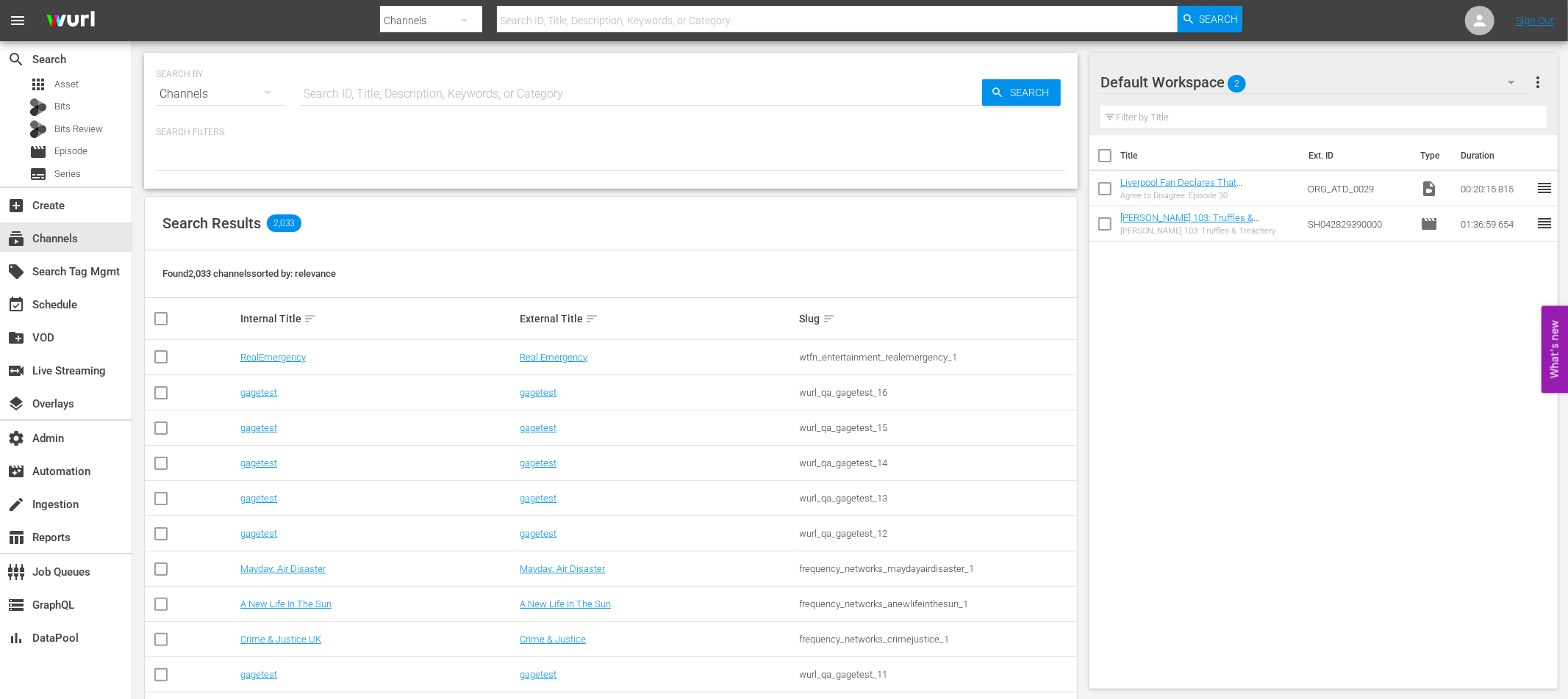
click at [428, 95] on input "text" at bounding box center [641, 94] width 682 height 35
type input "fifa"
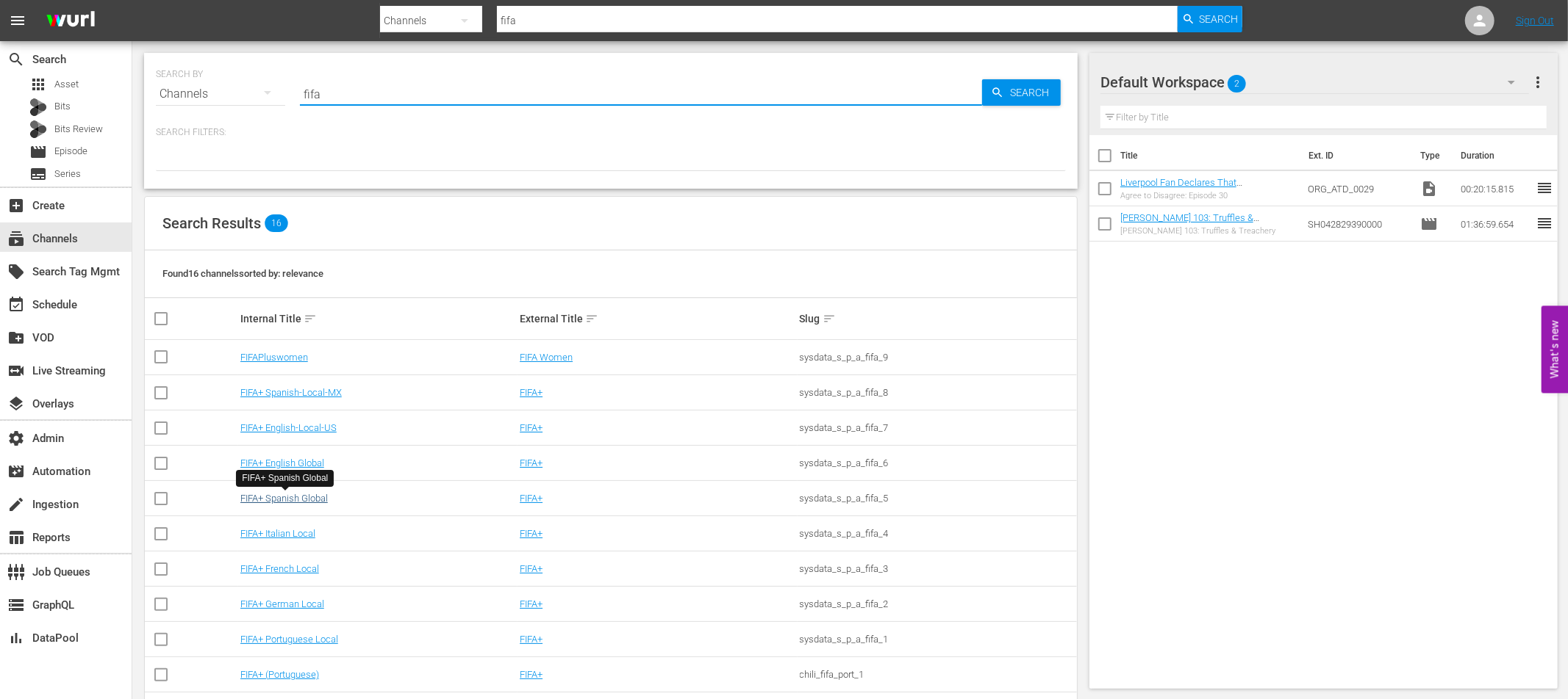
type input "fifa"
click at [299, 500] on link "FIFA+ Spanish Global" at bounding box center [284, 498] width 88 height 11
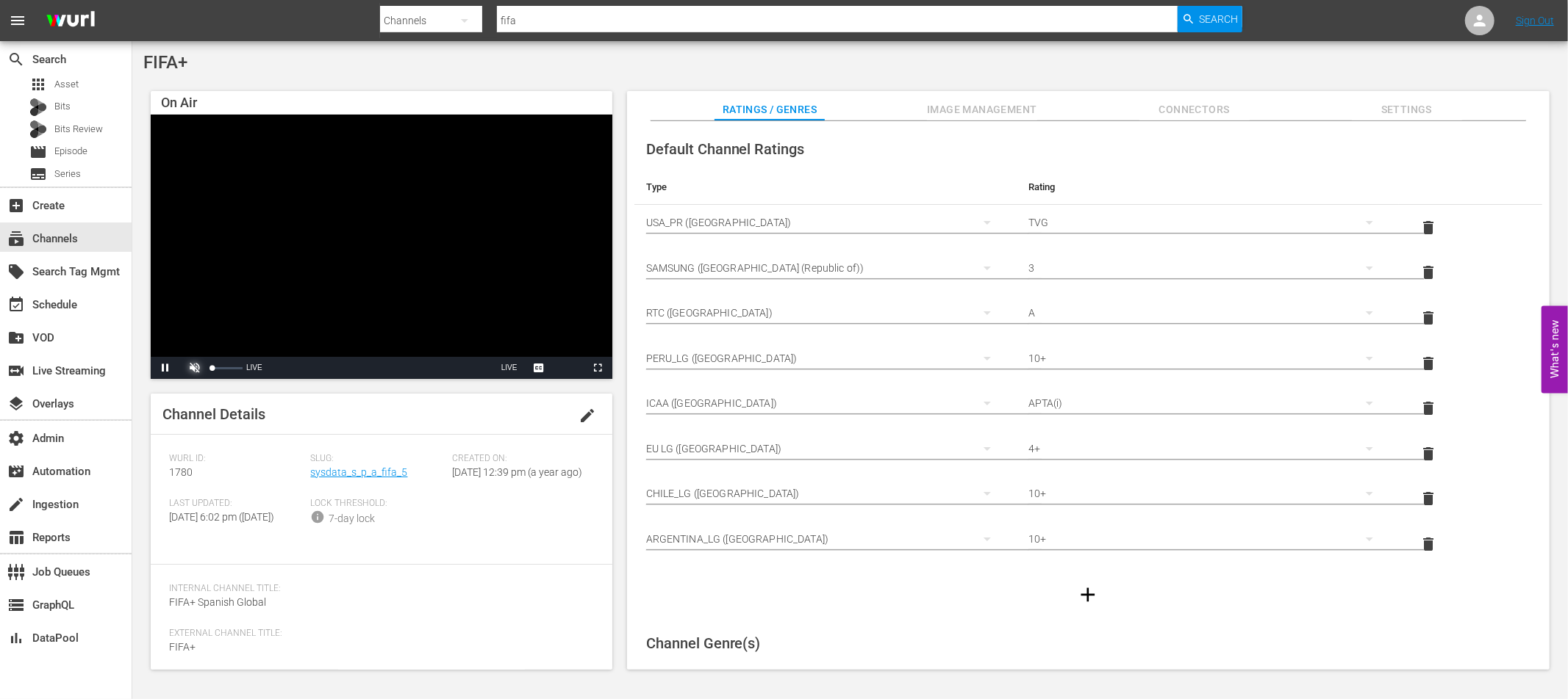
click at [195, 368] on span "Video Player" at bounding box center [195, 368] width 0 height 0
click at [220, 368] on div "Volume Level" at bounding box center [216, 369] width 8 height 2
click at [211, 70] on div "FIFA+" at bounding box center [850, 63] width 1414 height 21
click at [71, 238] on div "subscriptions Channels" at bounding box center [41, 236] width 82 height 13
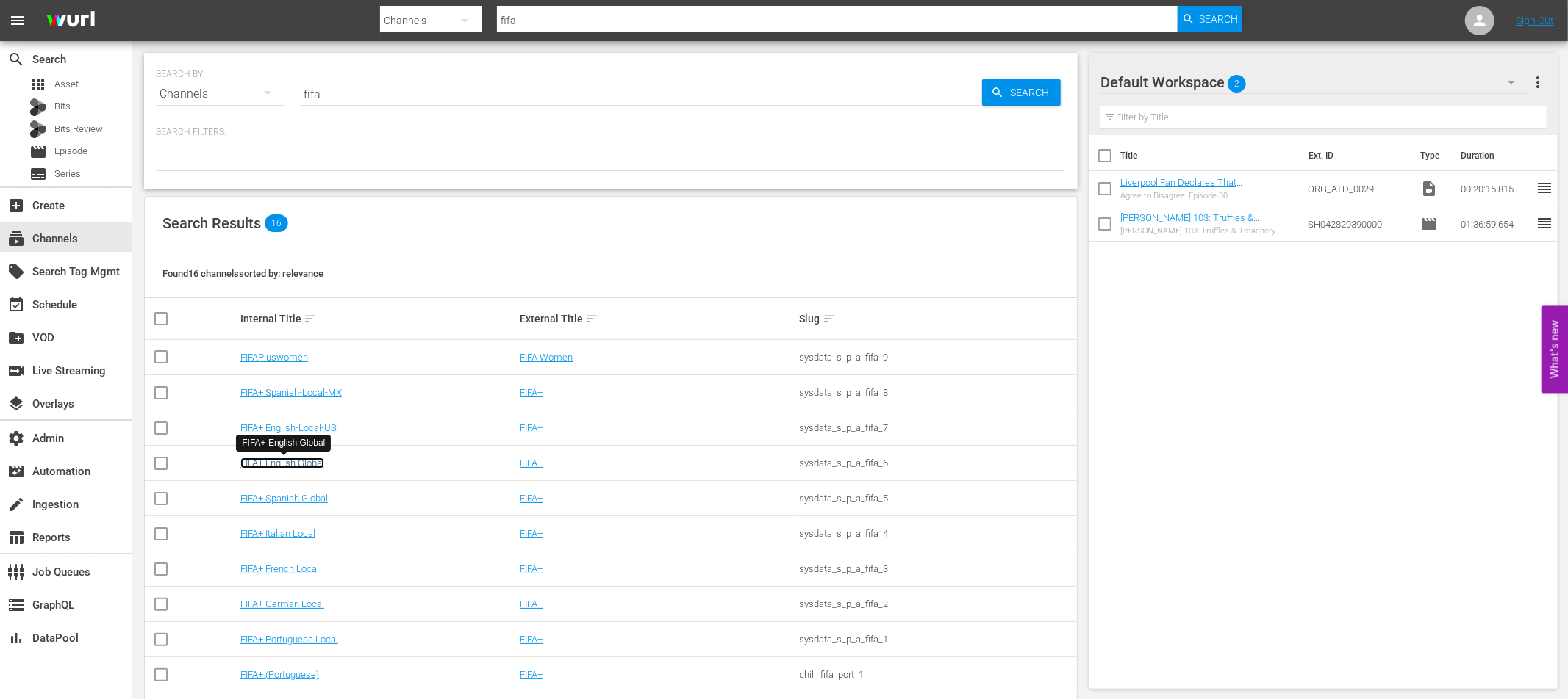
click at [310, 462] on link "FIFA+ English Global" at bounding box center [282, 463] width 84 height 11
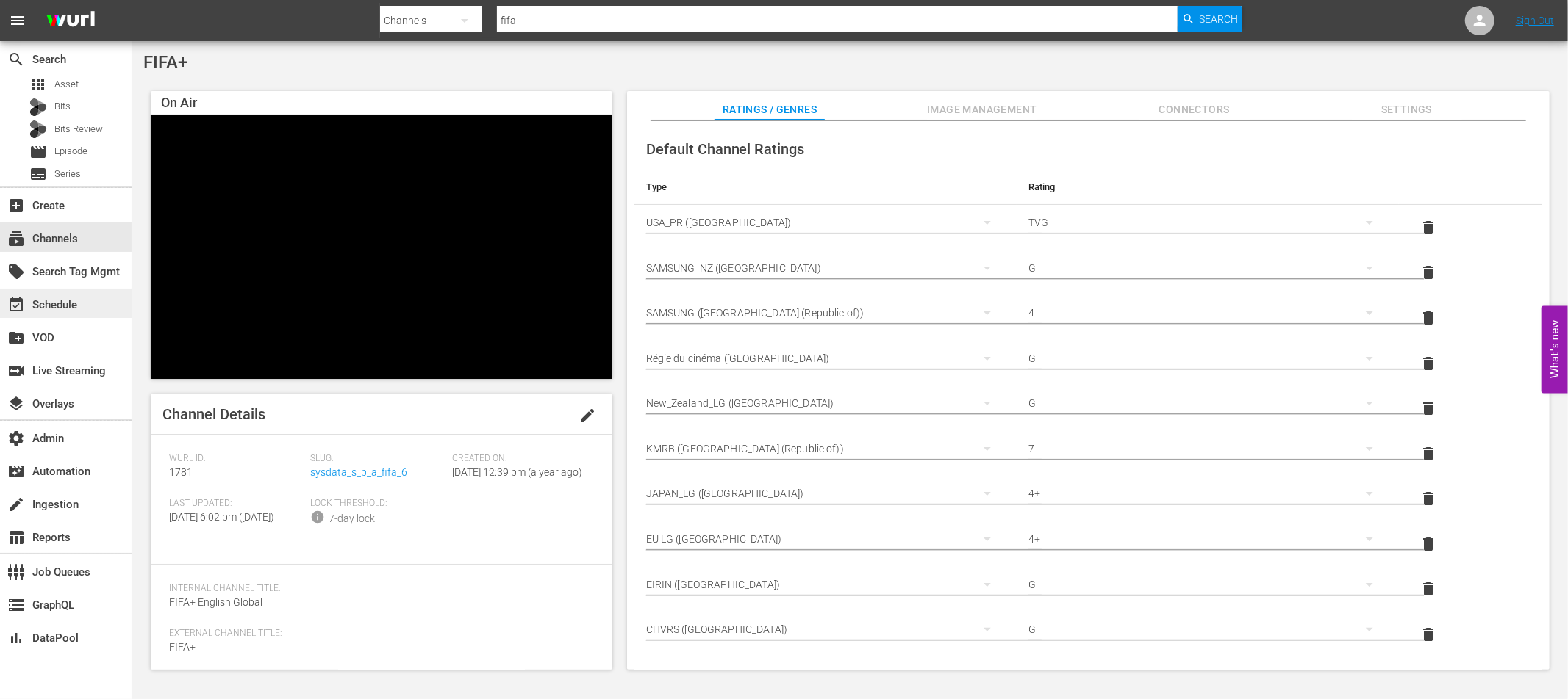
click at [66, 309] on div "event_available Schedule" at bounding box center [41, 302] width 82 height 13
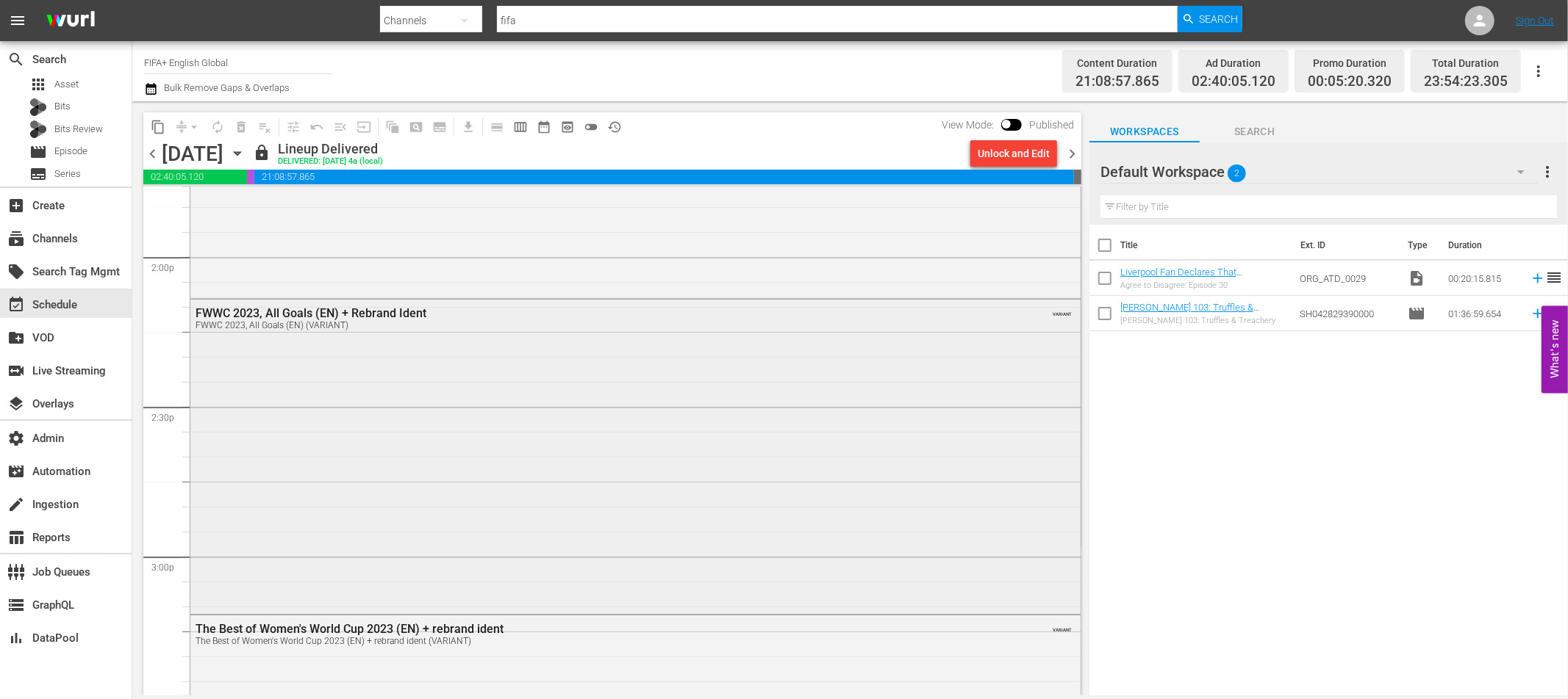
scroll to position [4120, 0]
click at [496, 450] on div "FWWC 2023, All Goals (EN) + Rebrand Ident FWWC 2023, All Goals (EN) (VARIANT) V…" at bounding box center [635, 460] width 890 height 311
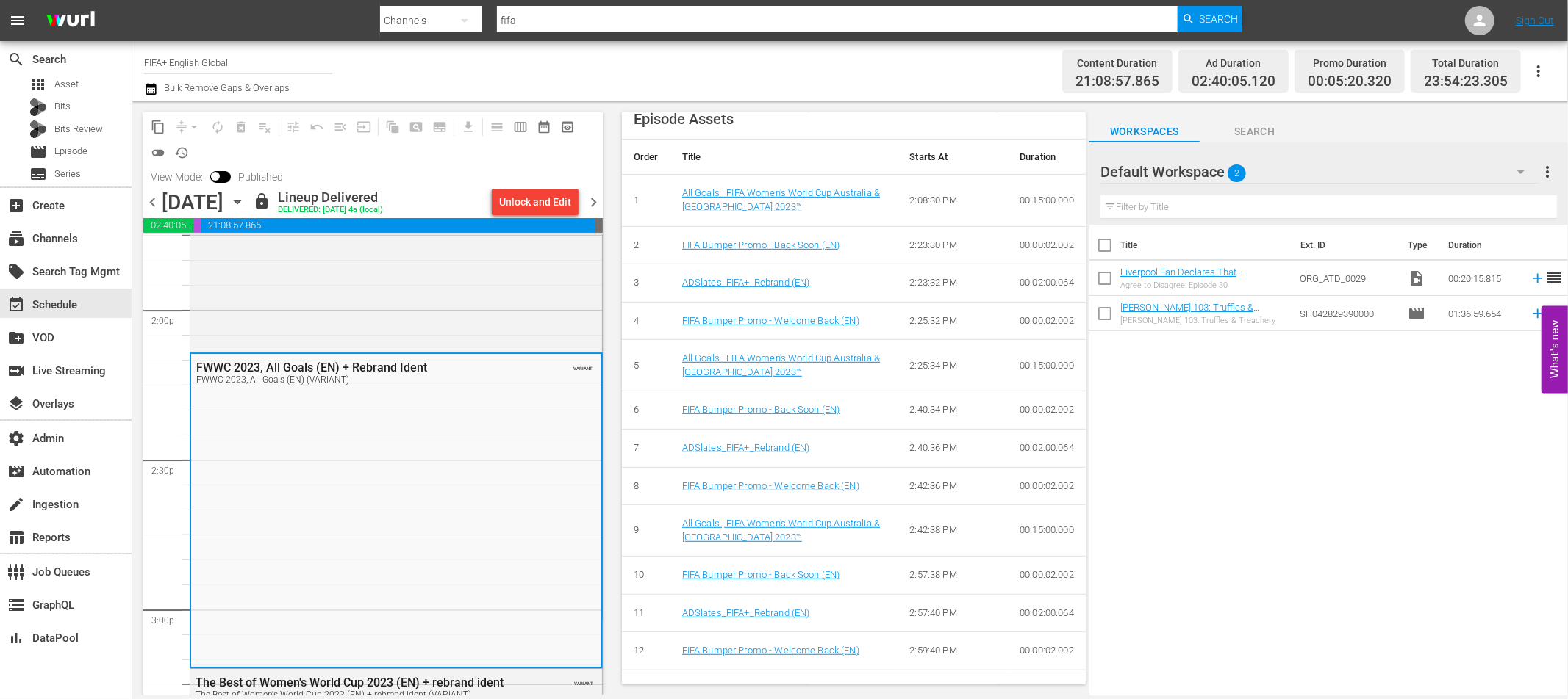
scroll to position [685, 0]
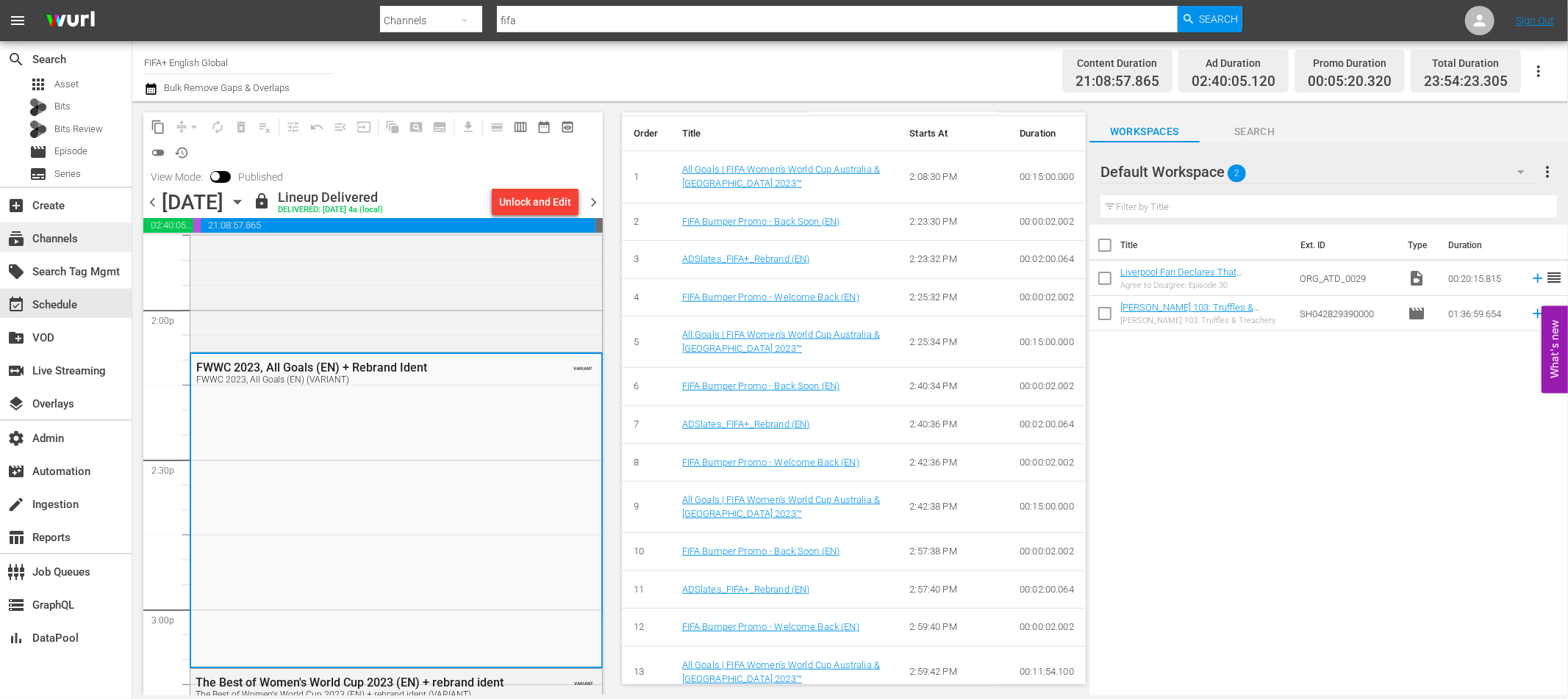
click at [81, 240] on div "subscriptions Channels" at bounding box center [41, 236] width 82 height 13
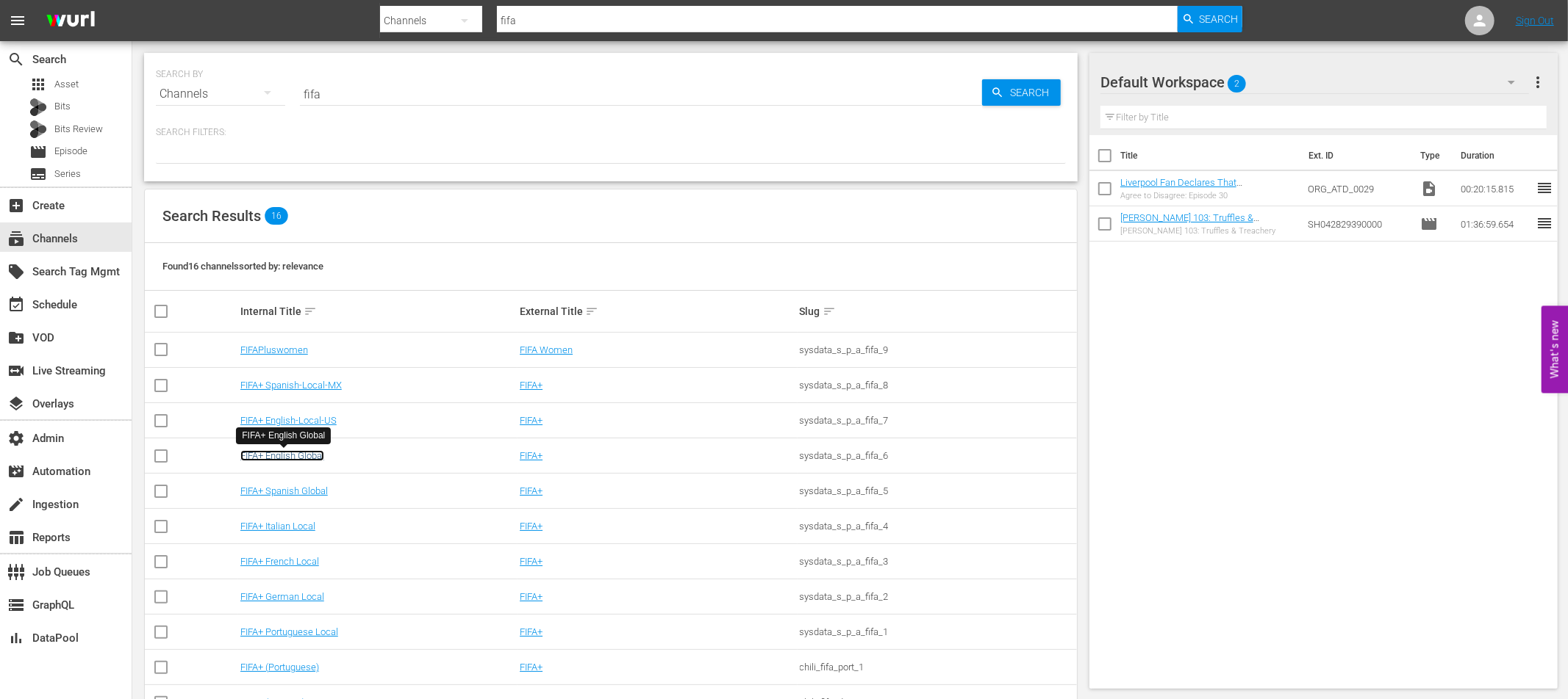
click at [319, 458] on link "FIFA+ English Global" at bounding box center [282, 455] width 84 height 11
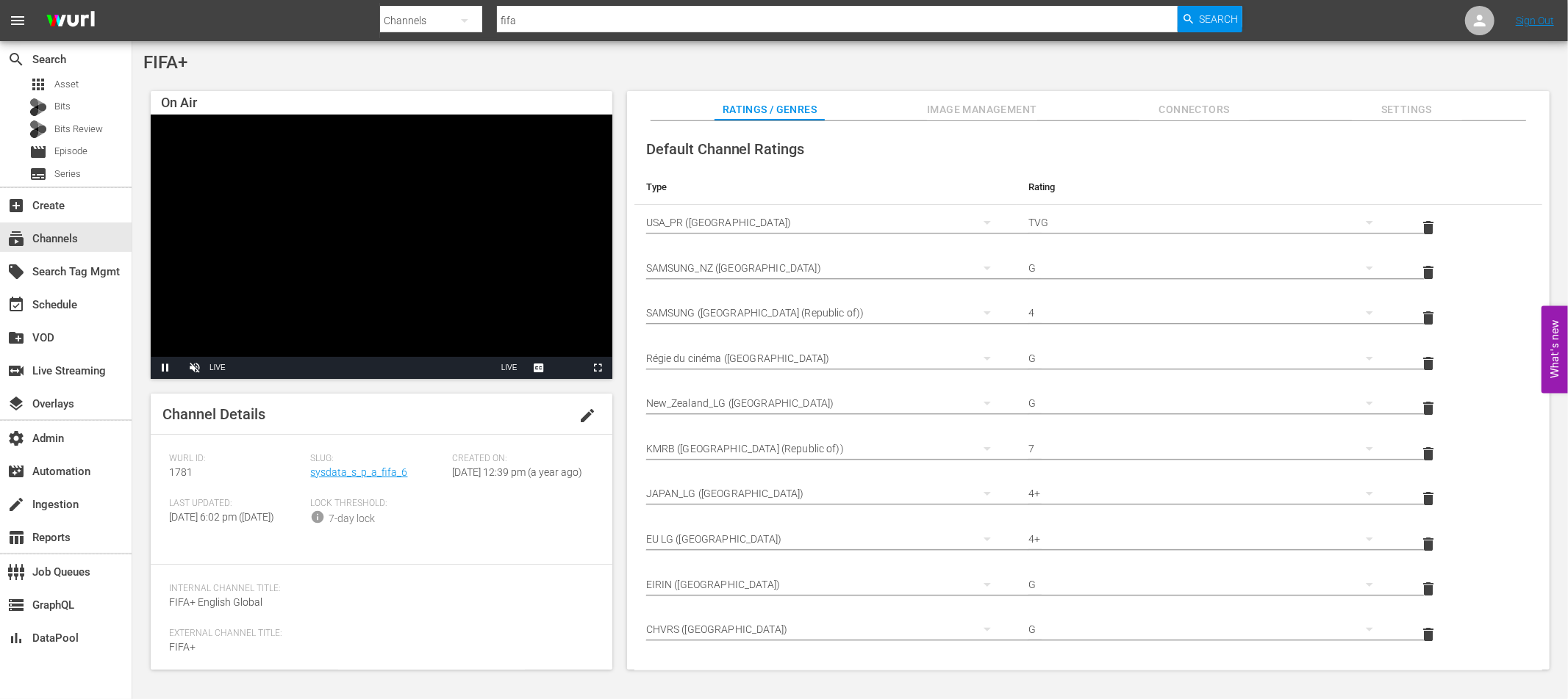
click at [141, 79] on div "FIFA+ On Air Video Player is loading. Pause Unmute Current Time 2:48 / Duration…" at bounding box center [850, 365] width 1435 height 649
click at [319, 63] on div "FIFA+" at bounding box center [850, 63] width 1414 height 21
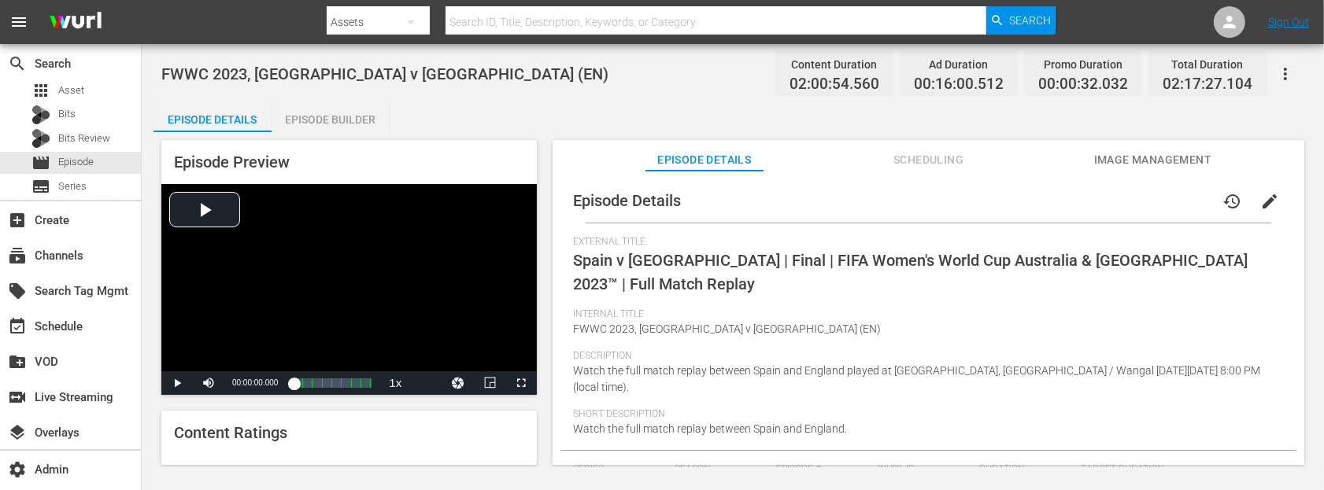
click at [331, 121] on div "Episode Builder" at bounding box center [331, 120] width 118 height 38
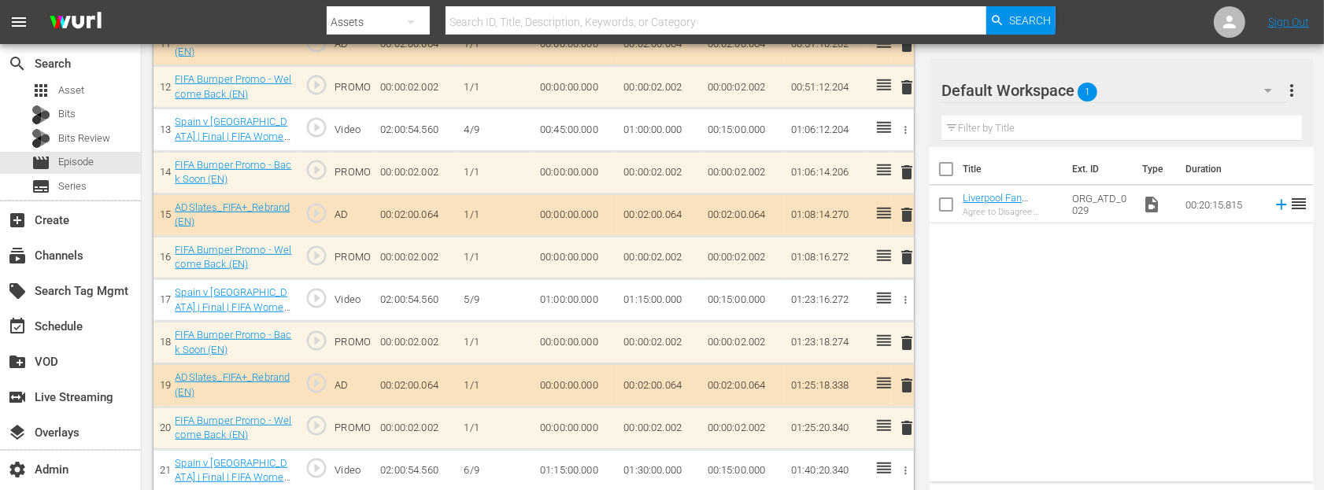
scroll to position [976, 0]
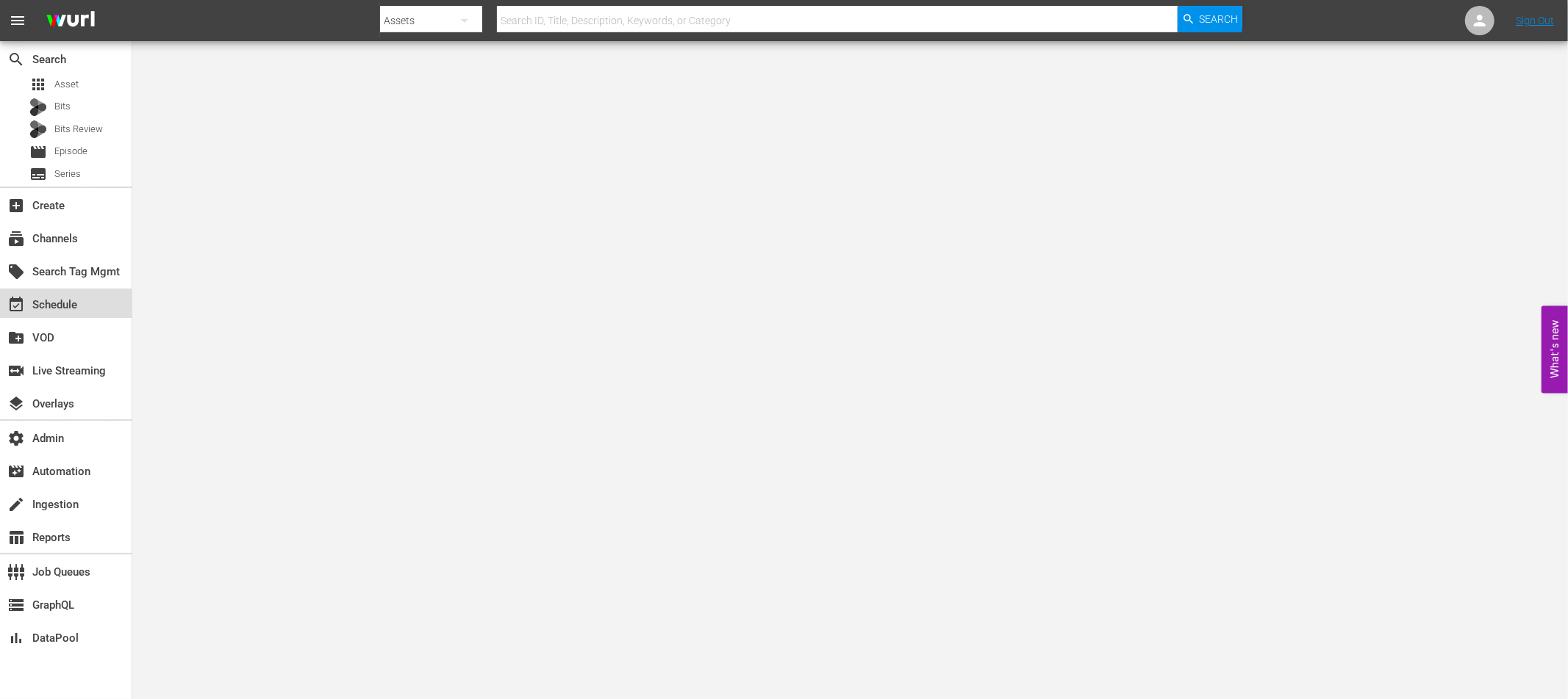
click at [60, 309] on div "event_available Schedule" at bounding box center [41, 302] width 82 height 13
